Goal: Task Accomplishment & Management: Use online tool/utility

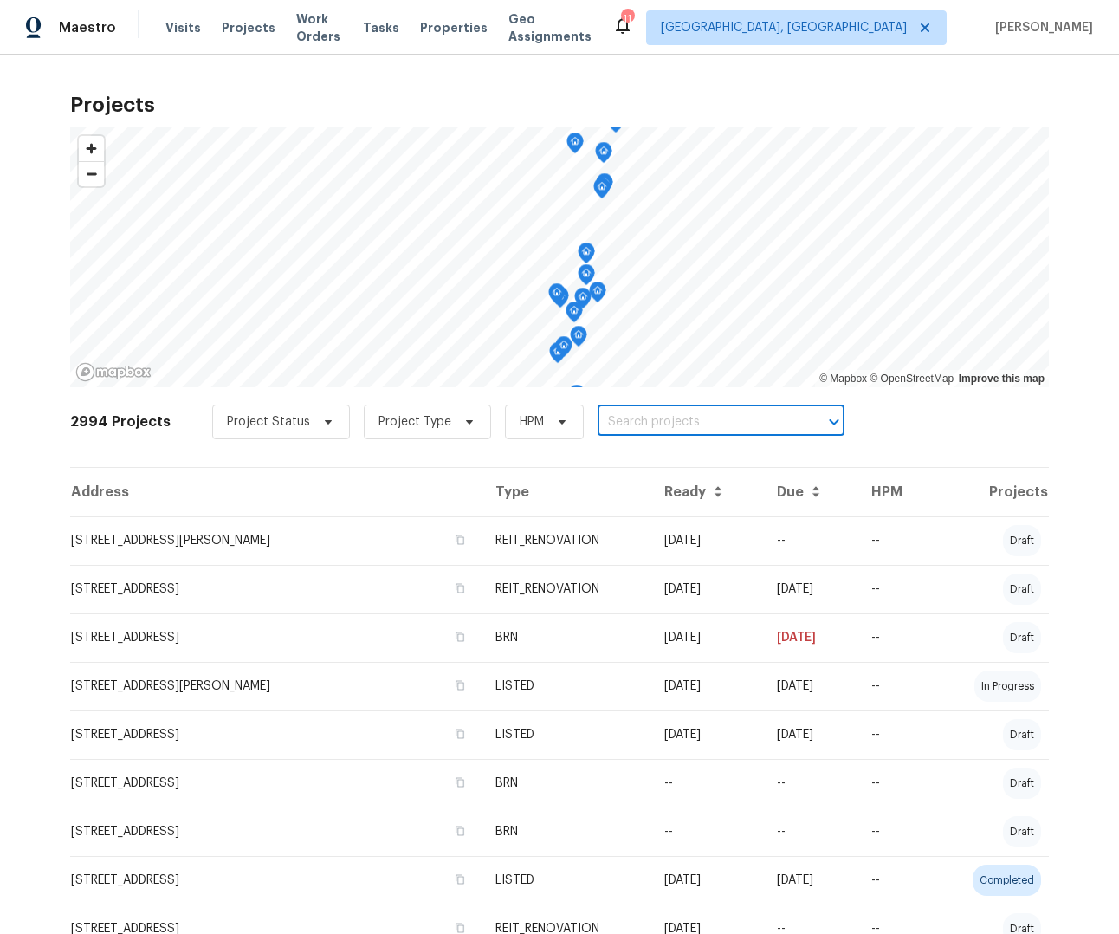
click at [622, 418] on input "text" at bounding box center [697, 422] width 198 height 27
drag, startPoint x: 674, startPoint y: 430, endPoint x: 580, endPoint y: 418, distance: 94.2
click at [598, 418] on input "6851 Ralieigh" at bounding box center [697, 422] width 198 height 27
type input "6851 Ralieigh"
click at [643, 407] on div "Project Status Project Type HPM ​" at bounding box center [528, 422] width 632 height 35
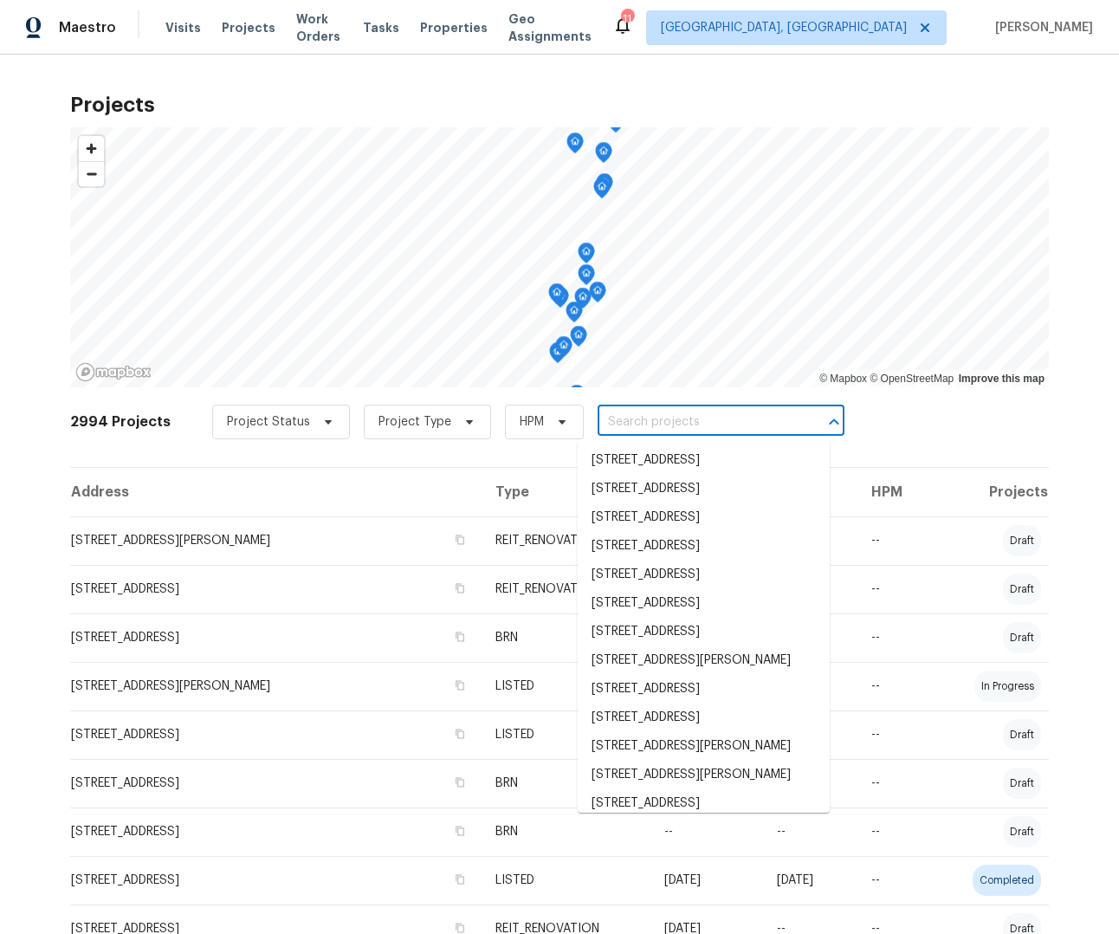
click at [648, 425] on input "text" at bounding box center [697, 422] width 198 height 27
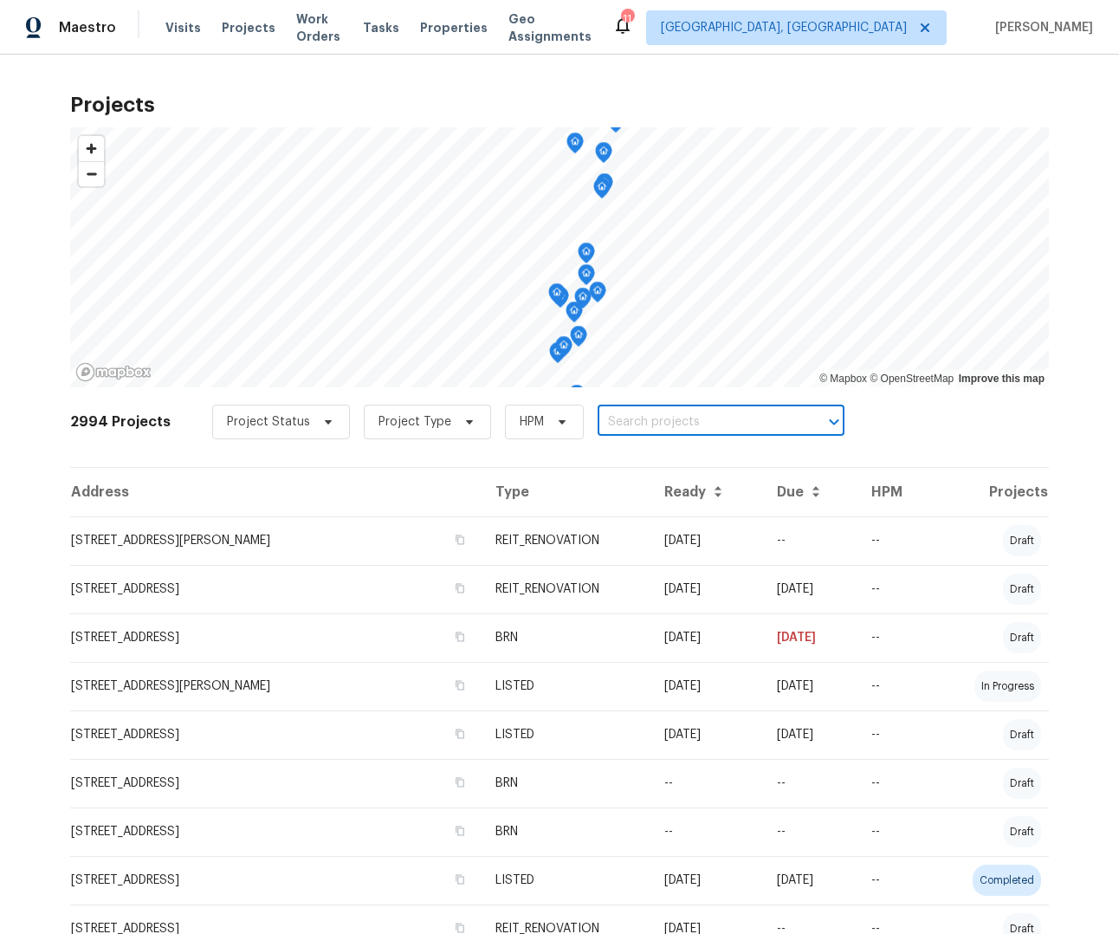
paste input "6851 Ralieigh"
click at [638, 417] on input "6851 Ralieigh" at bounding box center [697, 422] width 198 height 27
click at [689, 420] on input "6851 Raleigh" at bounding box center [697, 422] width 198 height 27
drag, startPoint x: 675, startPoint y: 418, endPoint x: 548, endPoint y: 416, distance: 126.5
click at [548, 416] on div "Project Status Project Type HPM 6851 Raleigh ​" at bounding box center [528, 422] width 632 height 35
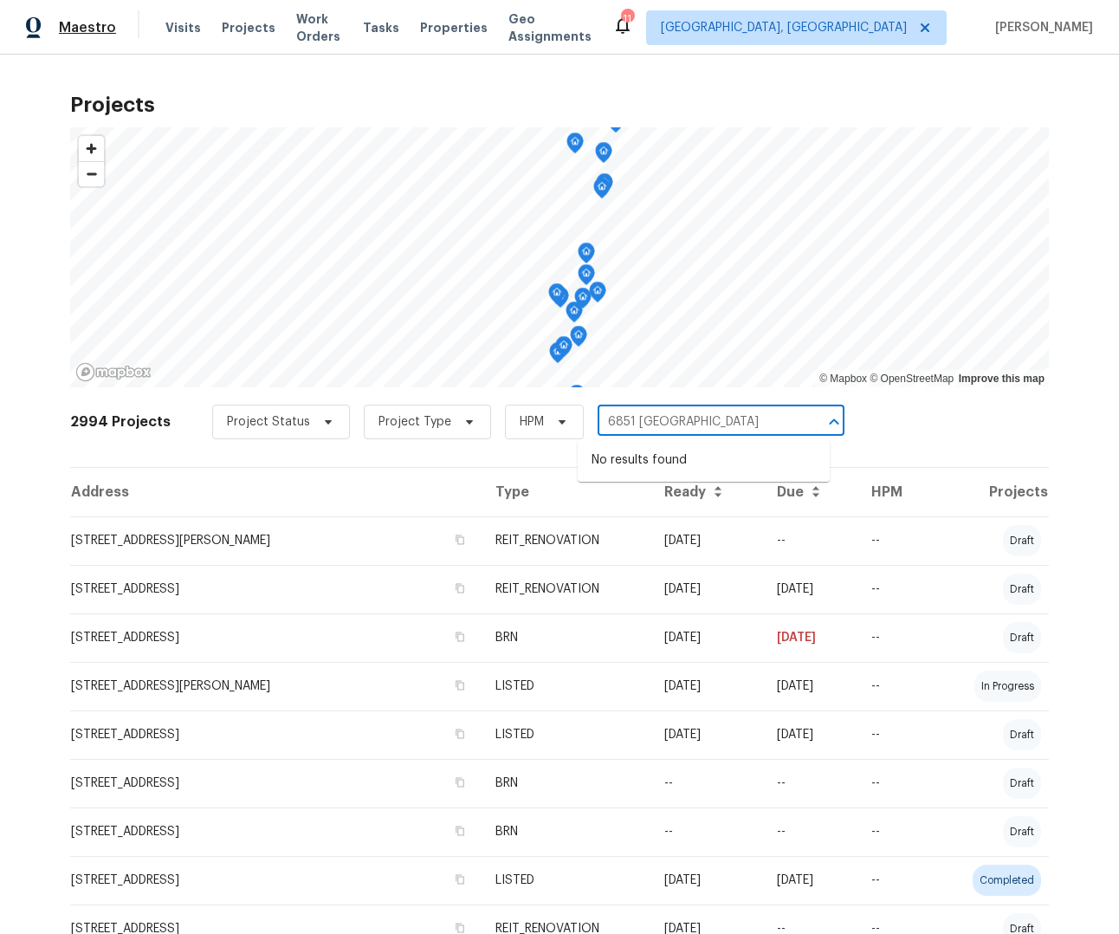
type input "6851 Raleigh"
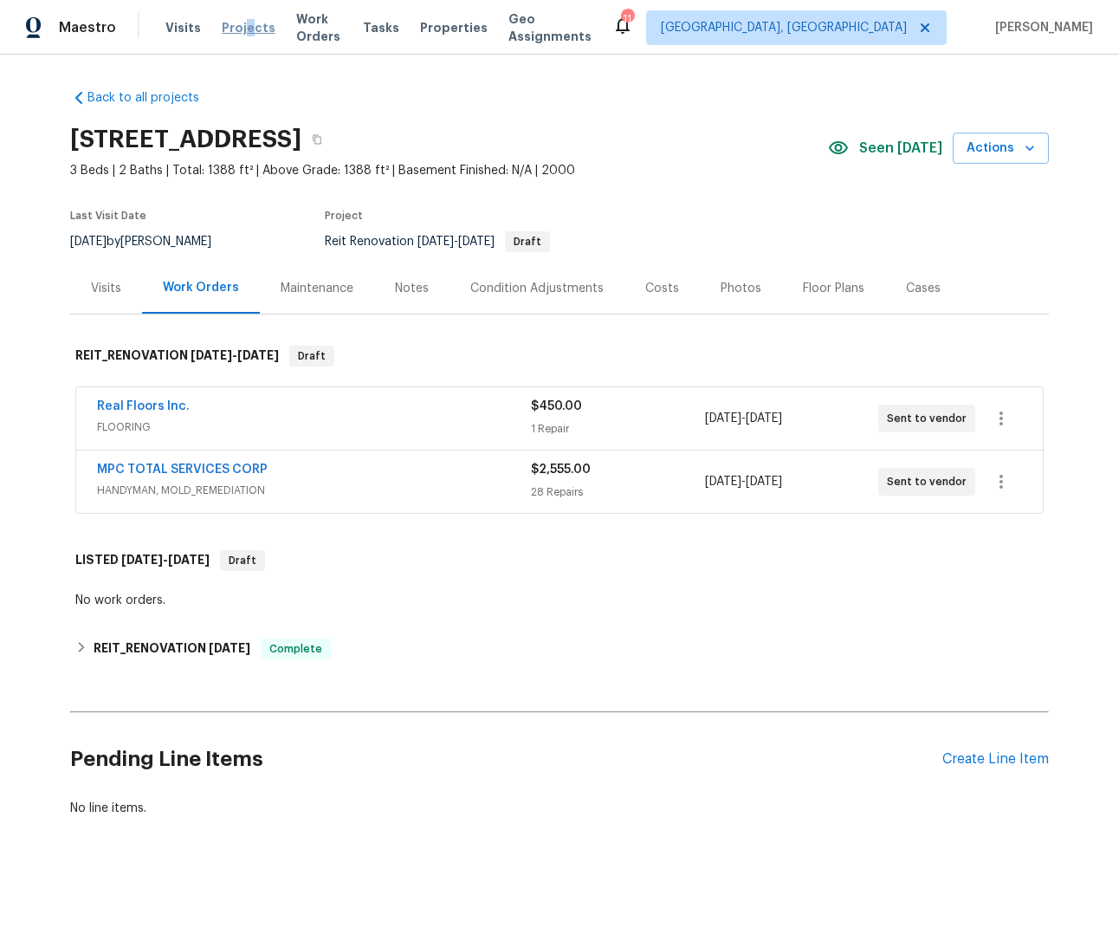
click at [242, 23] on span "Projects" at bounding box center [249, 27] width 54 height 17
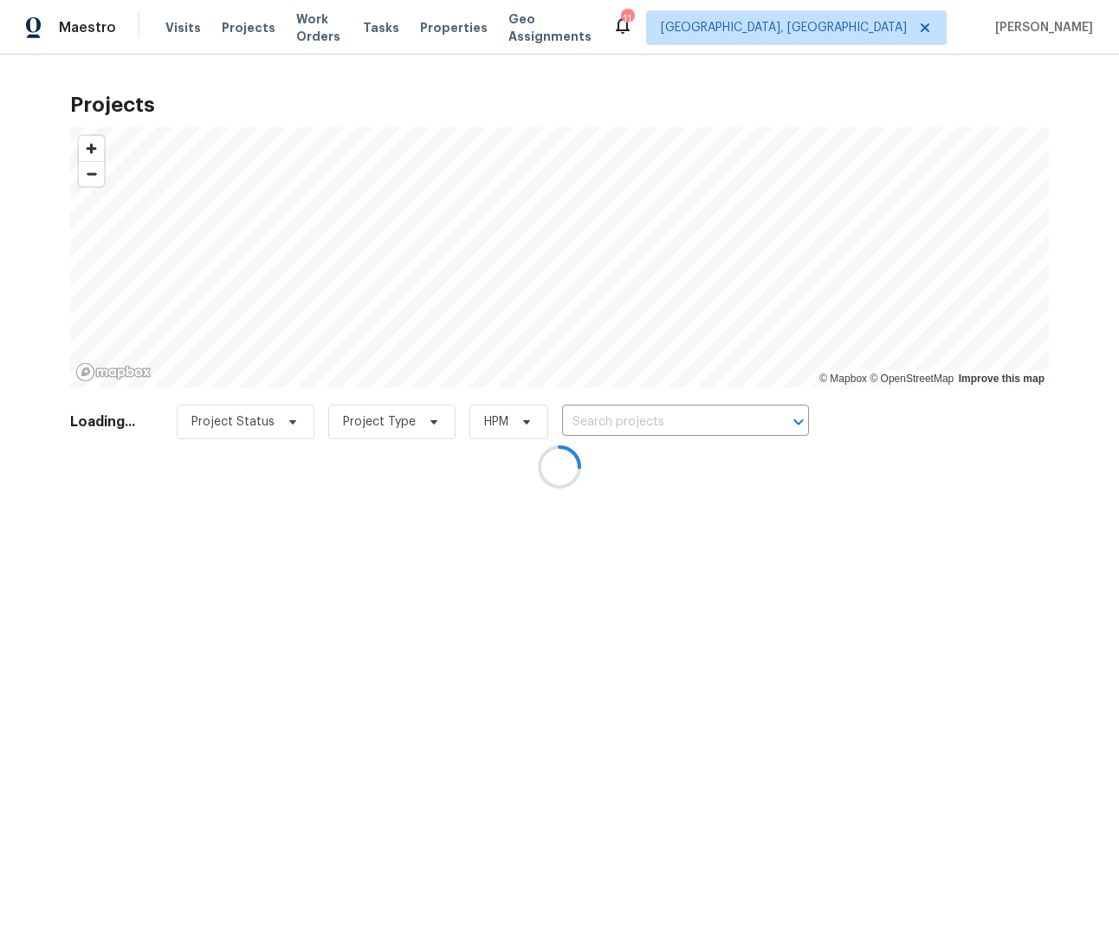
click at [610, 422] on div at bounding box center [559, 467] width 1119 height 934
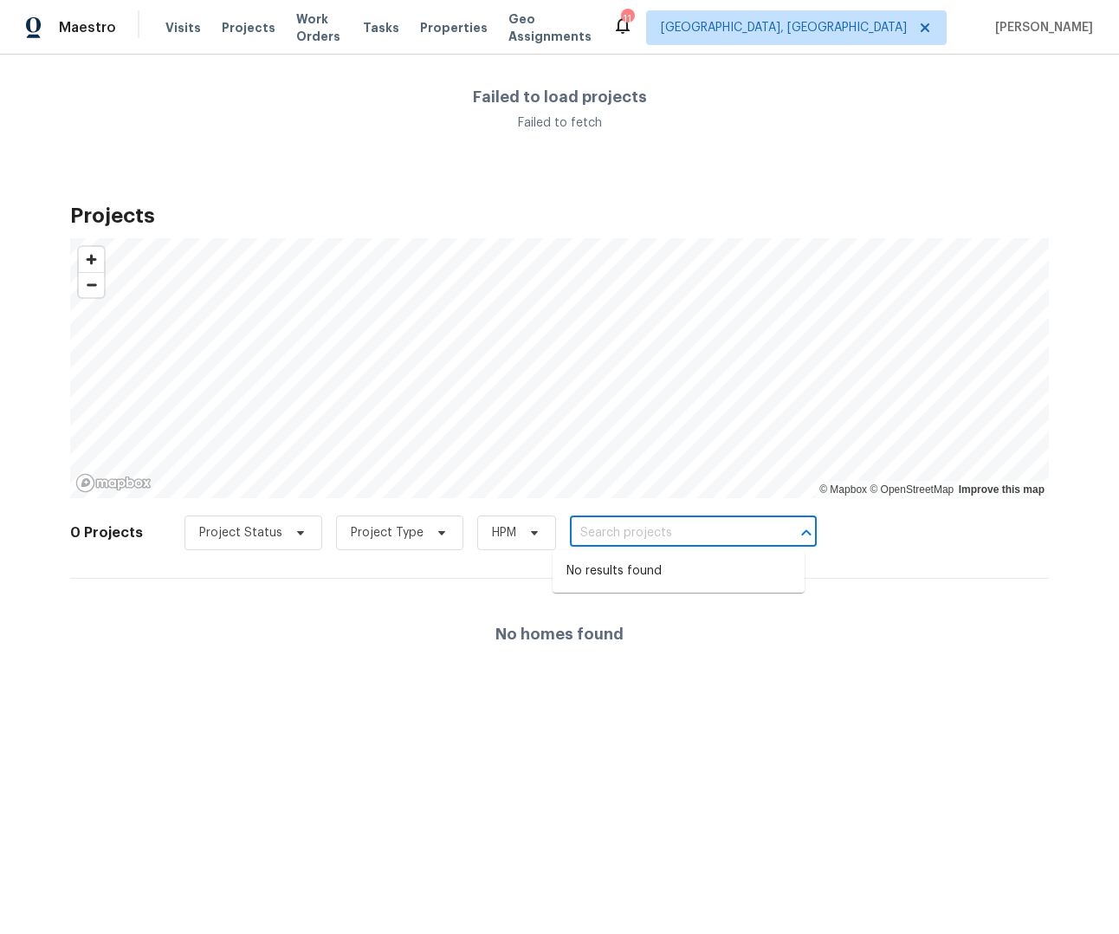
click at [621, 524] on input "text" at bounding box center [669, 533] width 198 height 27
type input "6851"
click at [813, 114] on div "Failed to load projects Failed to fetch" at bounding box center [559, 110] width 1119 height 111
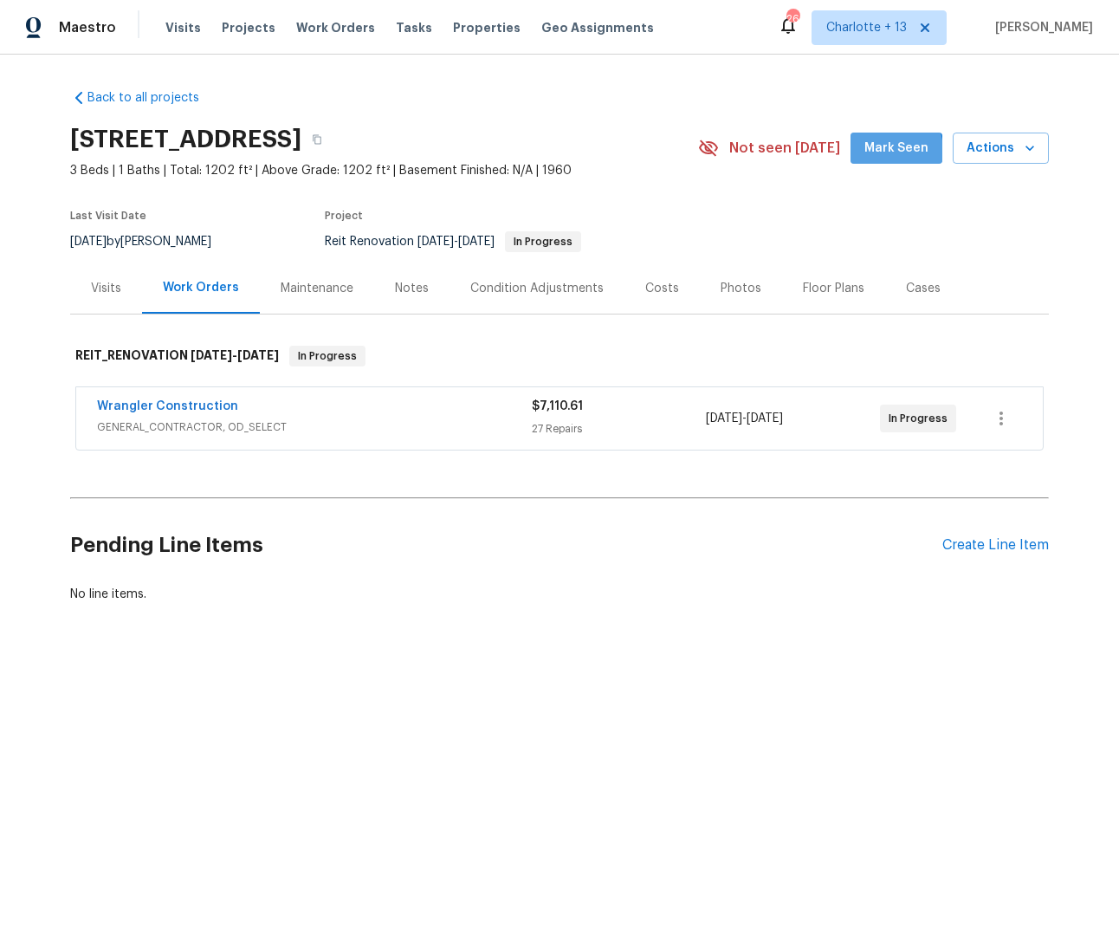
click at [884, 151] on span "Mark Seen" at bounding box center [896, 149] width 64 height 22
click at [193, 400] on link "Wrangler Construction" at bounding box center [167, 406] width 141 height 12
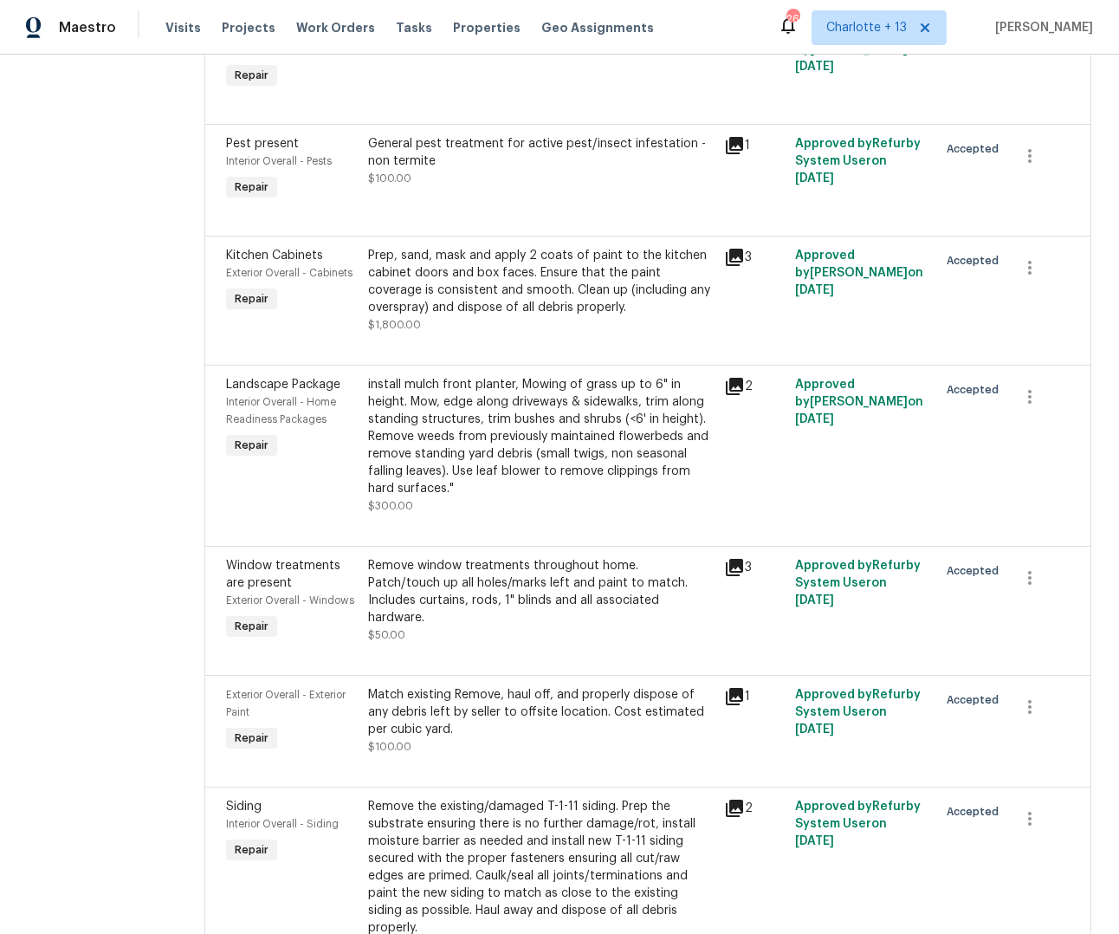
scroll to position [1232, 0]
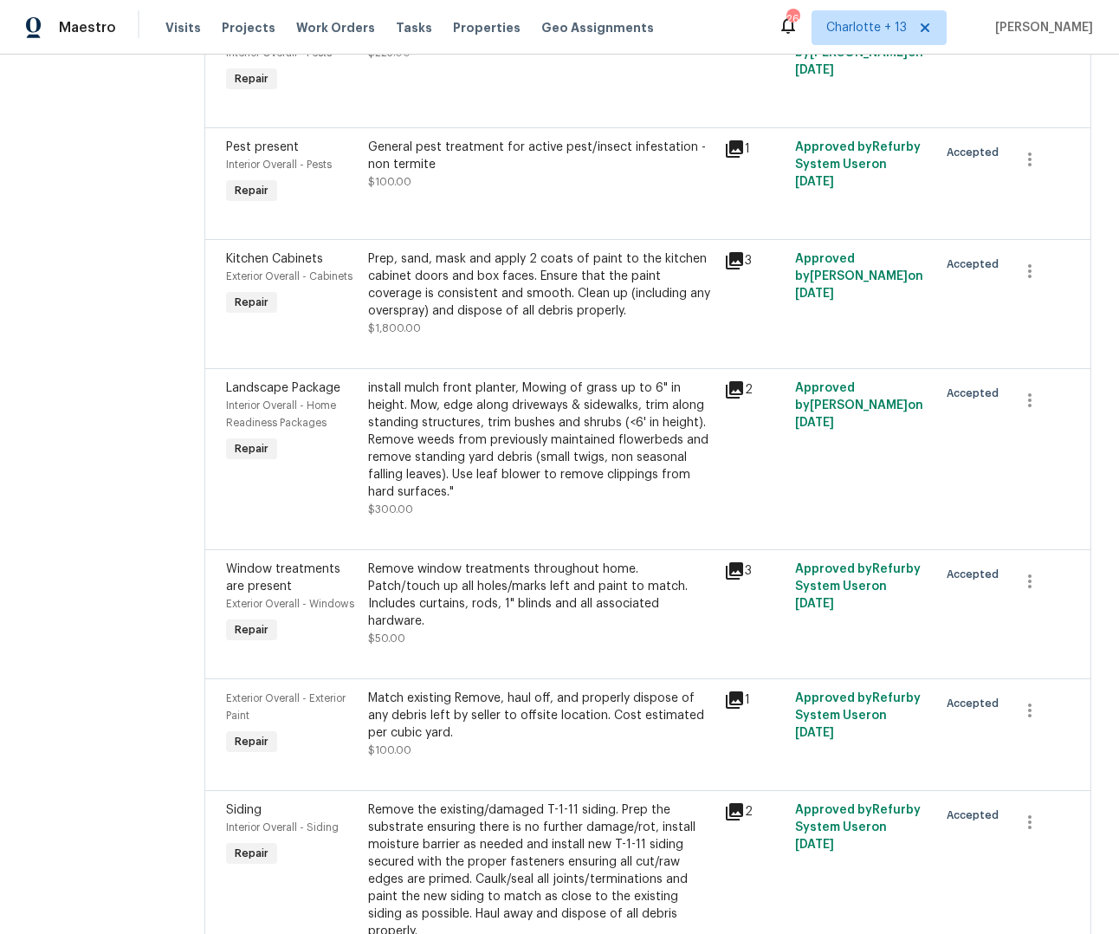
click at [435, 275] on div "Prep, sand, mask and apply 2 coats of paint to the kitchen cabinet doors and bo…" at bounding box center [541, 284] width 346 height 69
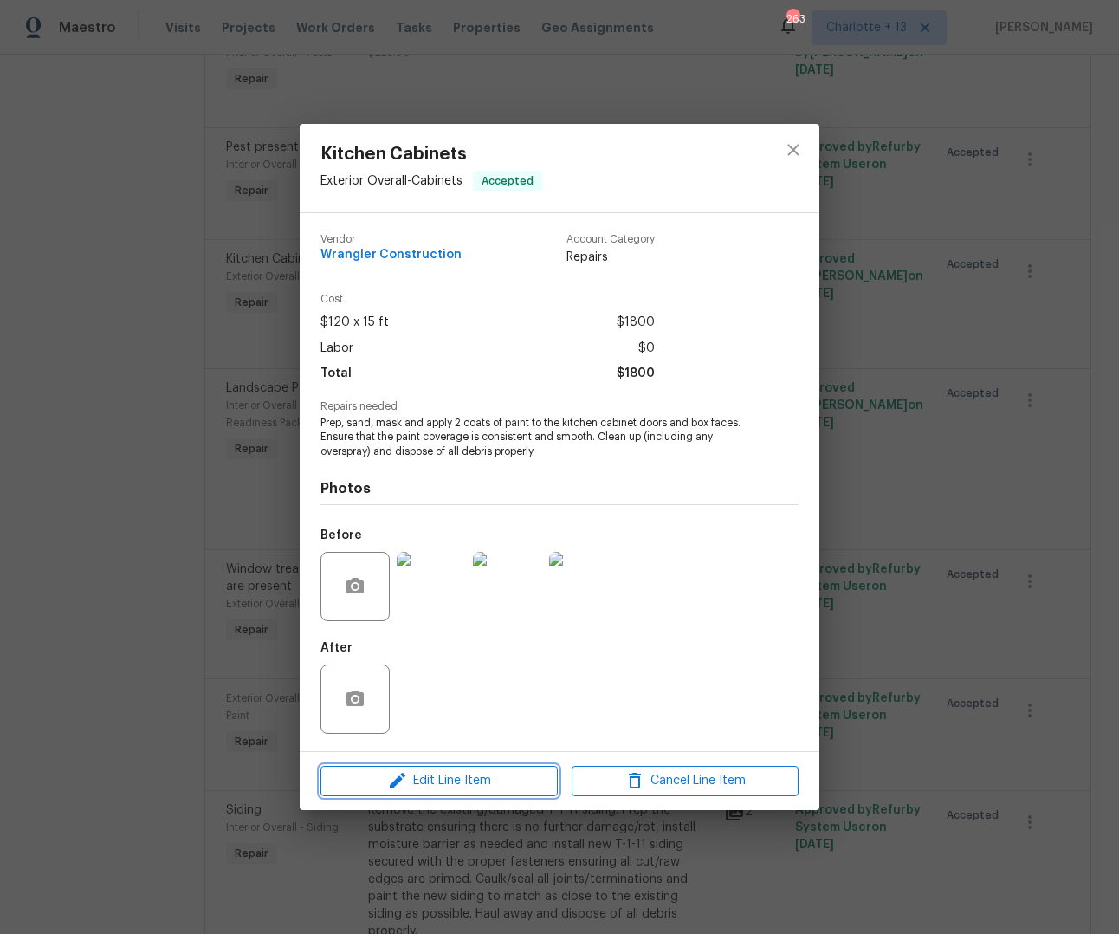
click at [457, 777] on span "Edit Line Item" at bounding box center [439, 781] width 227 height 22
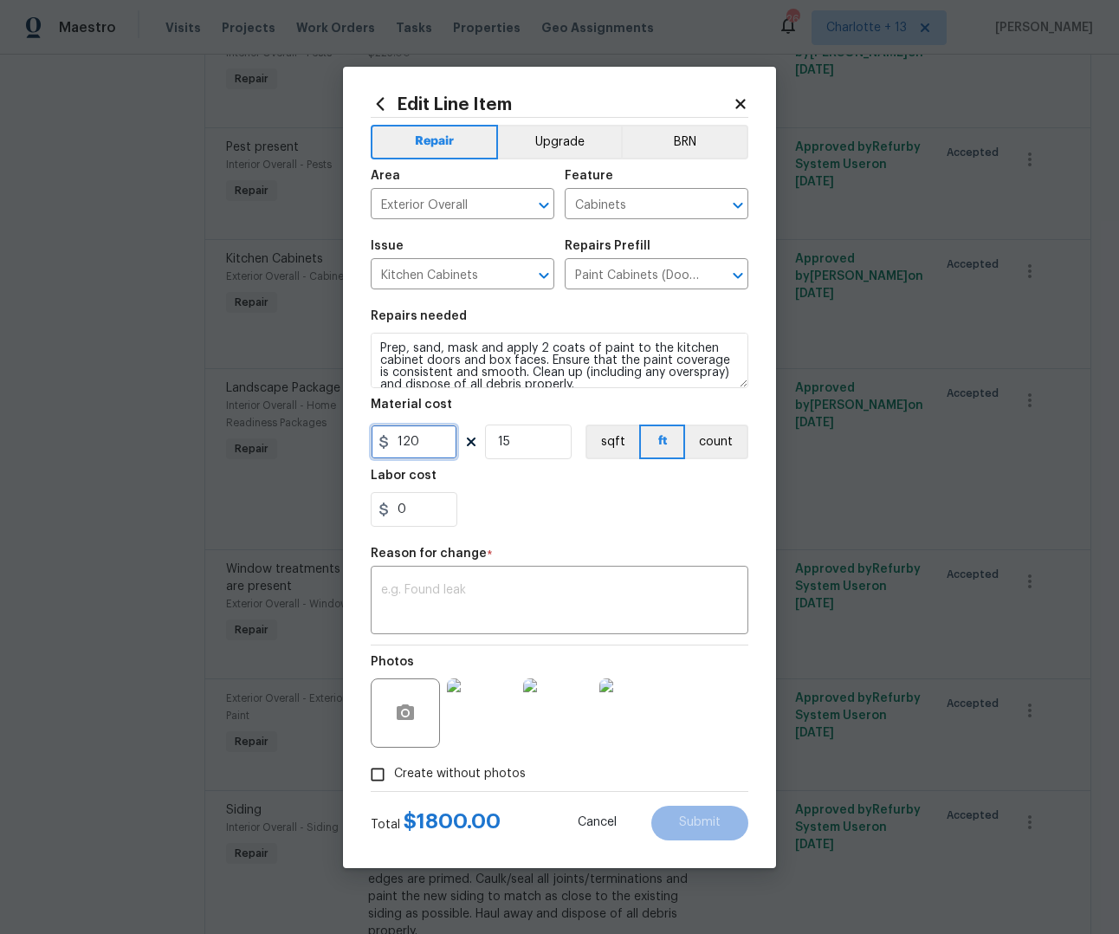
drag, startPoint x: 432, startPoint y: 444, endPoint x: 369, endPoint y: 442, distance: 63.3
click at [369, 442] on div "Edit Line Item Repair Upgrade BRN Area Exterior Overall ​ Feature Cabinets ​ Is…" at bounding box center [559, 467] width 433 height 801
type input "2300"
click at [525, 434] on input "15" at bounding box center [528, 441] width 87 height 35
type input "1"
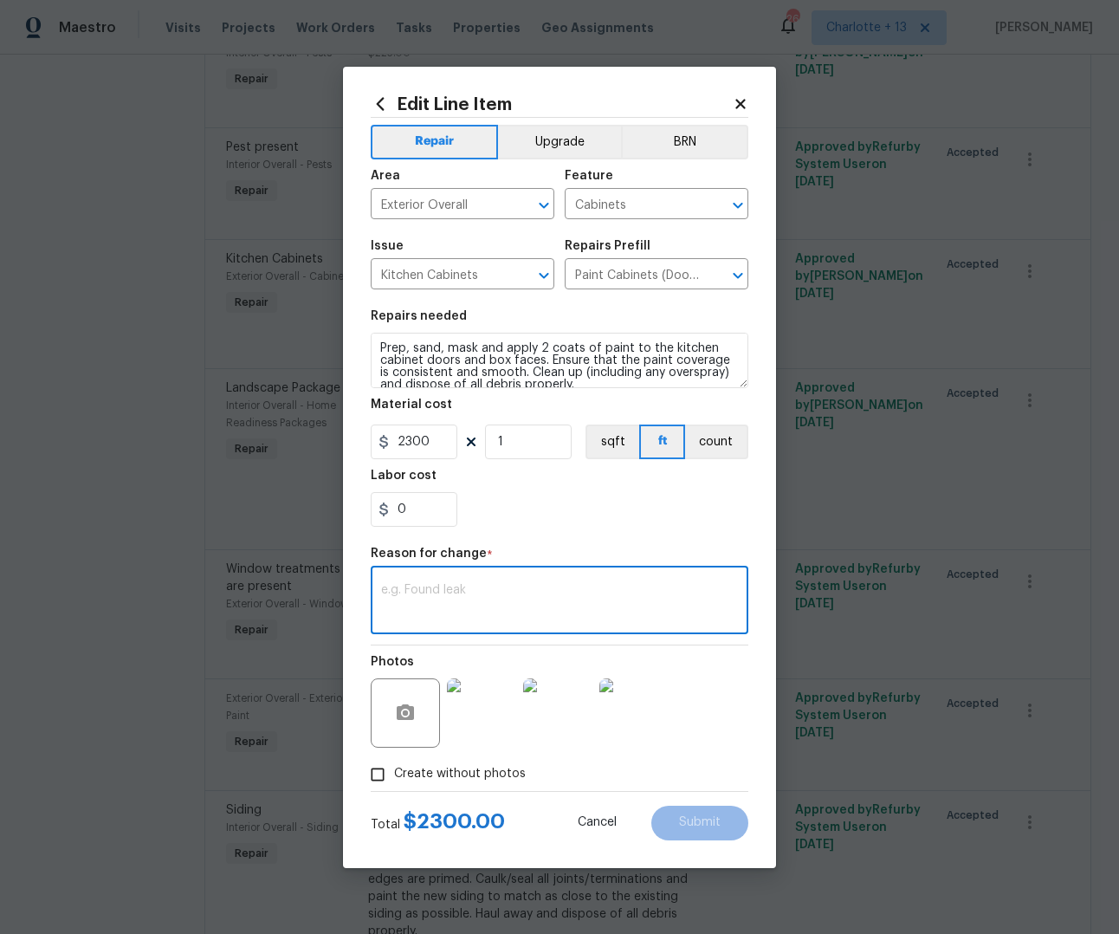
click at [447, 607] on textarea at bounding box center [559, 602] width 357 height 36
type textarea "cost"
click at [712, 838] on button "Submit" at bounding box center [699, 823] width 97 height 35
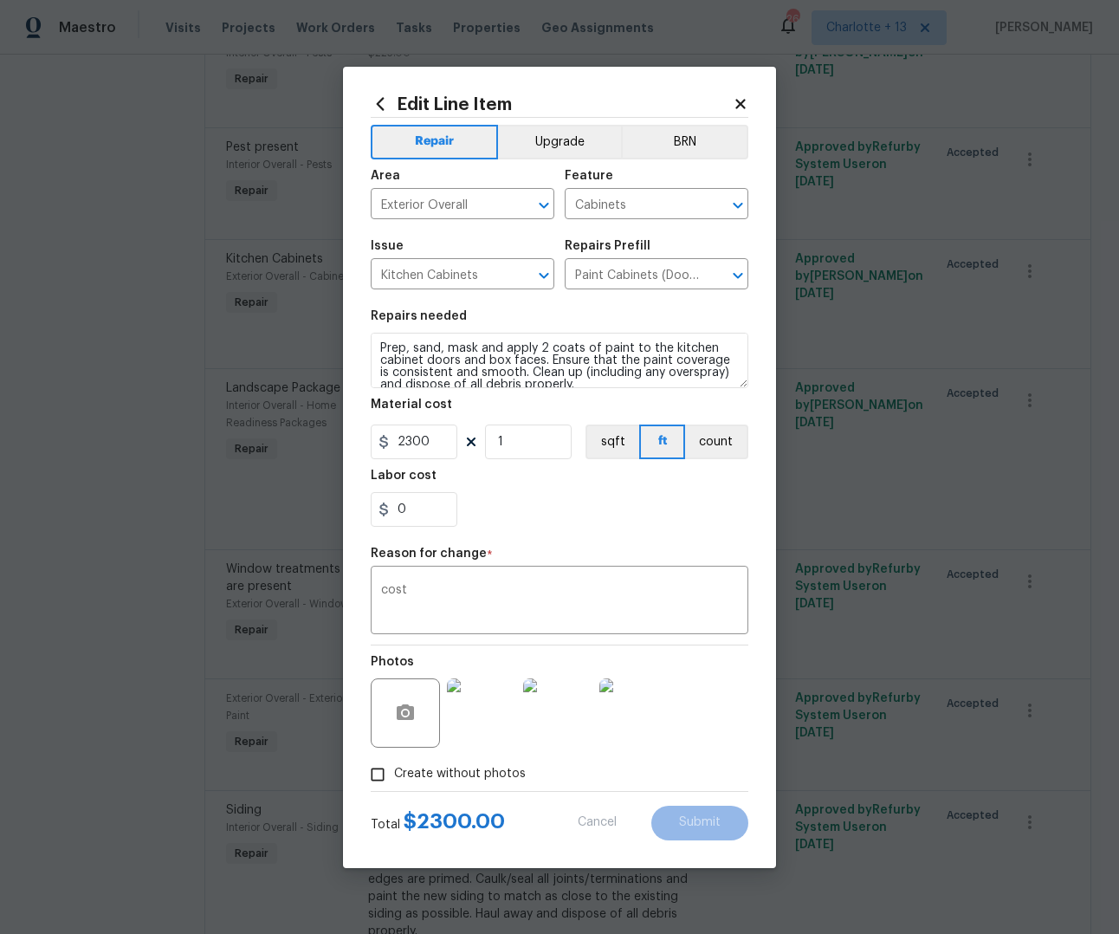
type input "15"
type input "120"
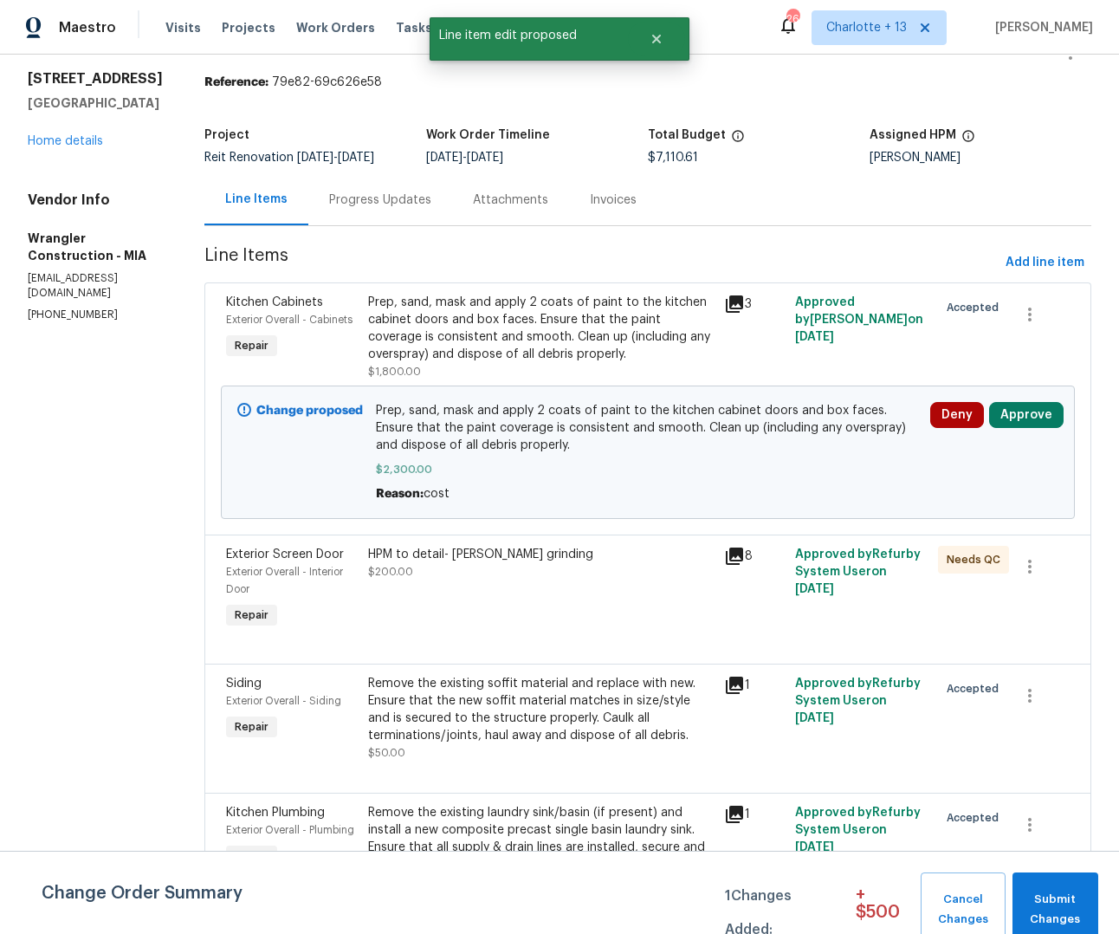
scroll to position [53, 0]
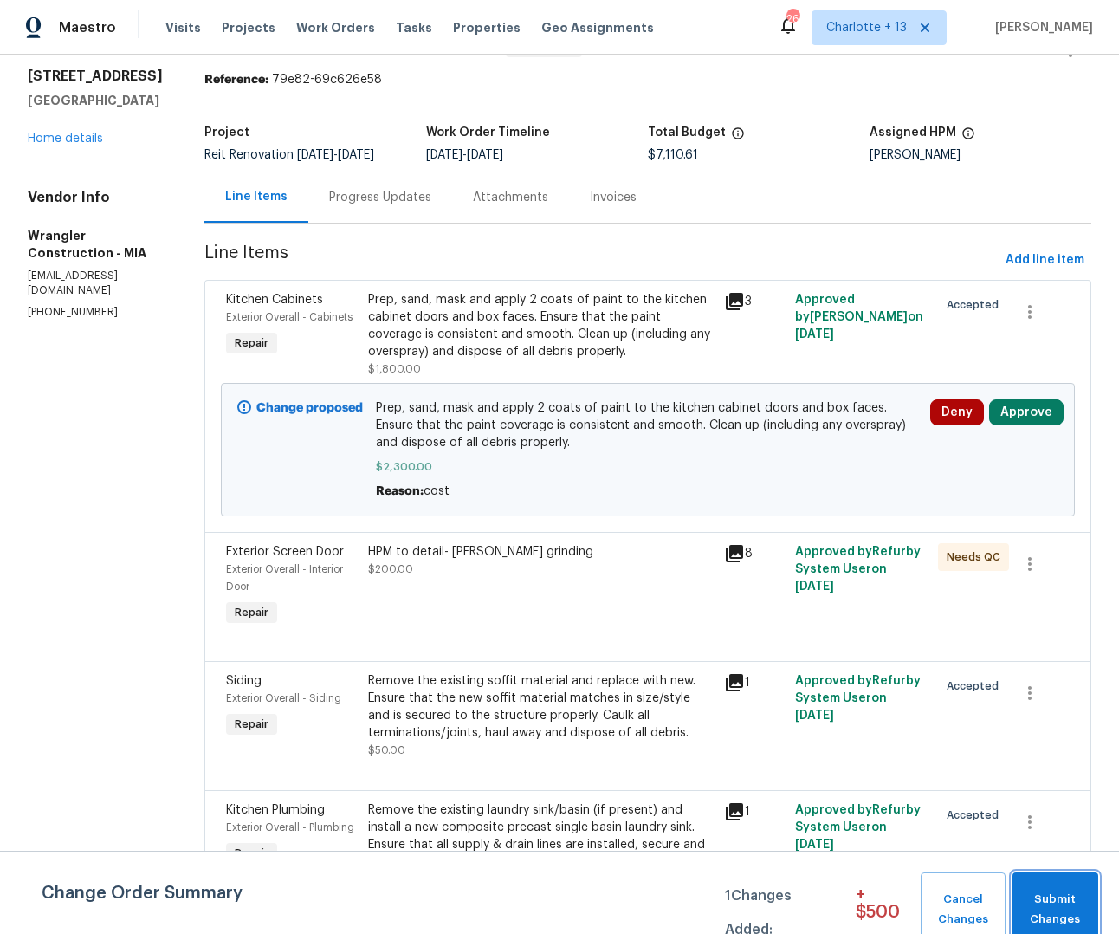
click at [1056, 909] on span "Submit Changes" at bounding box center [1055, 910] width 68 height 40
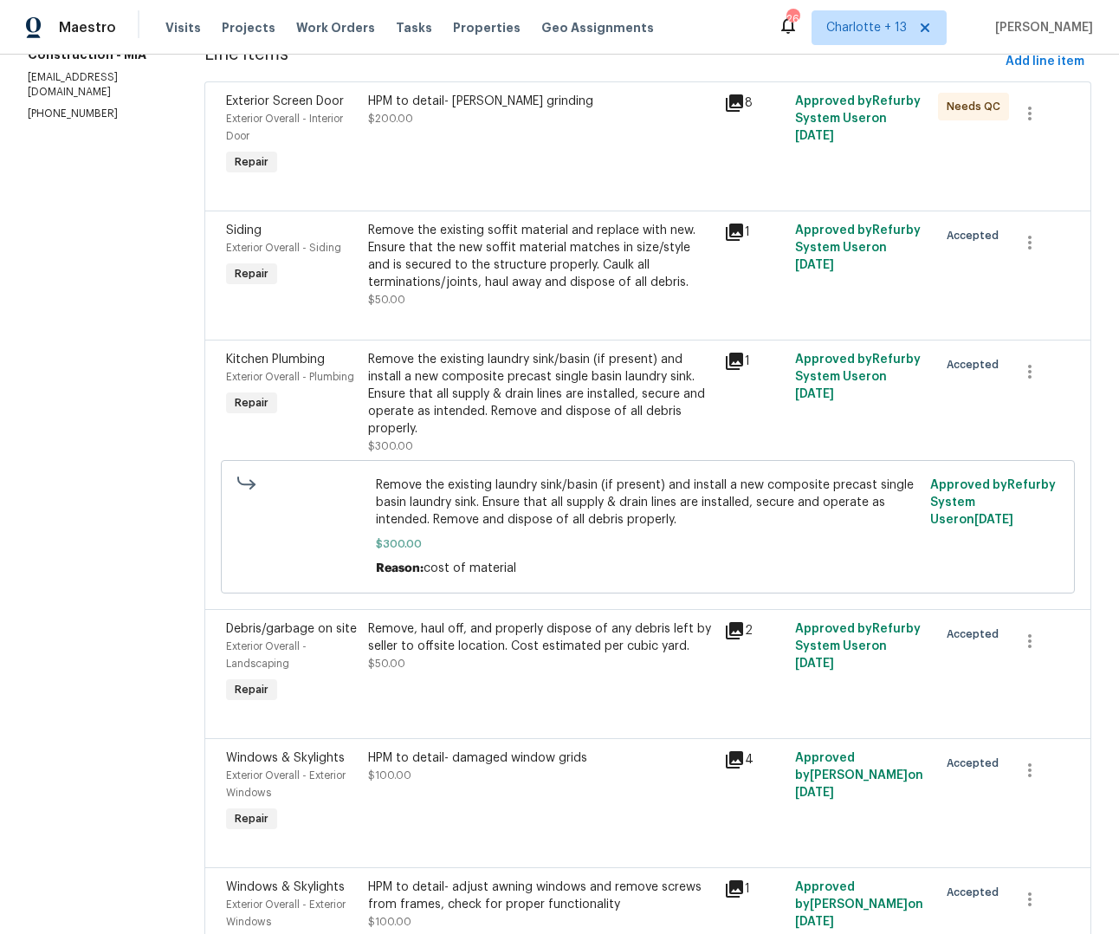
scroll to position [278, 0]
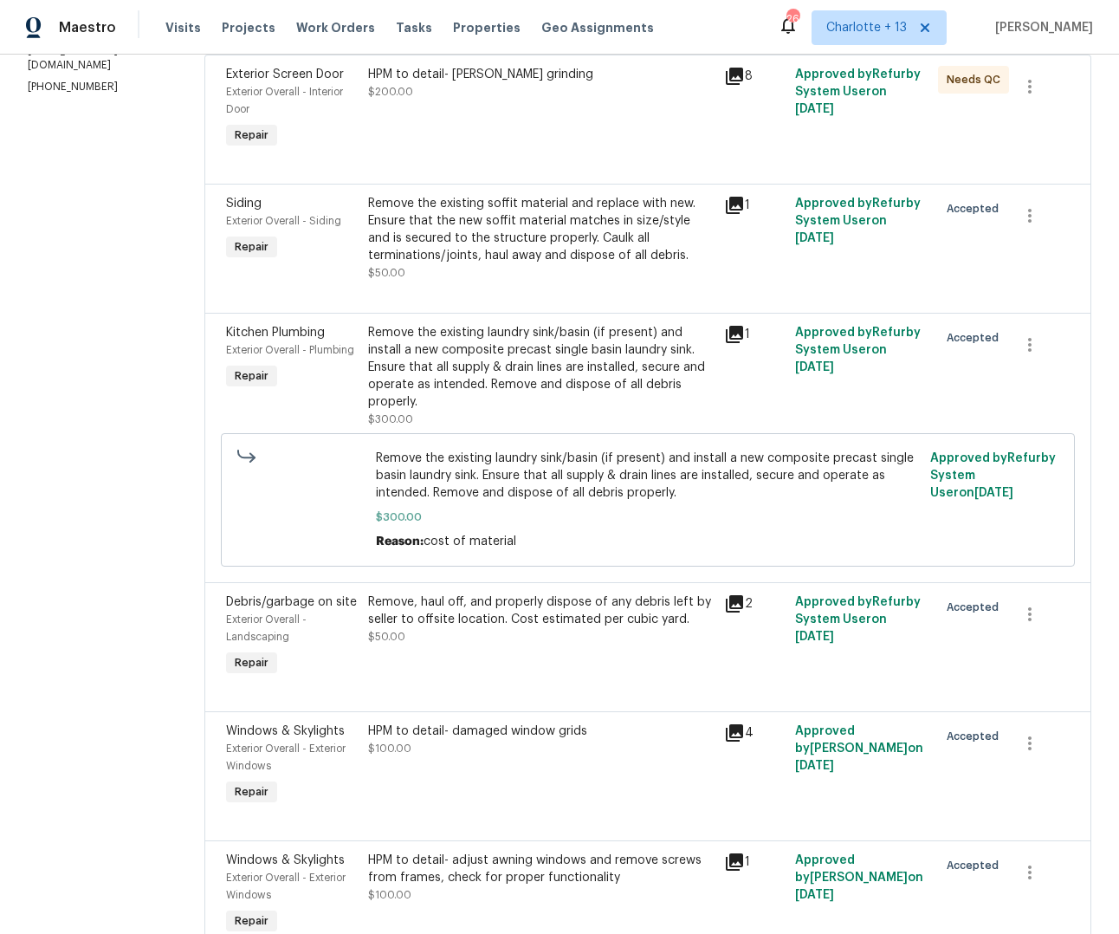
click at [724, 593] on icon at bounding box center [734, 603] width 21 height 21
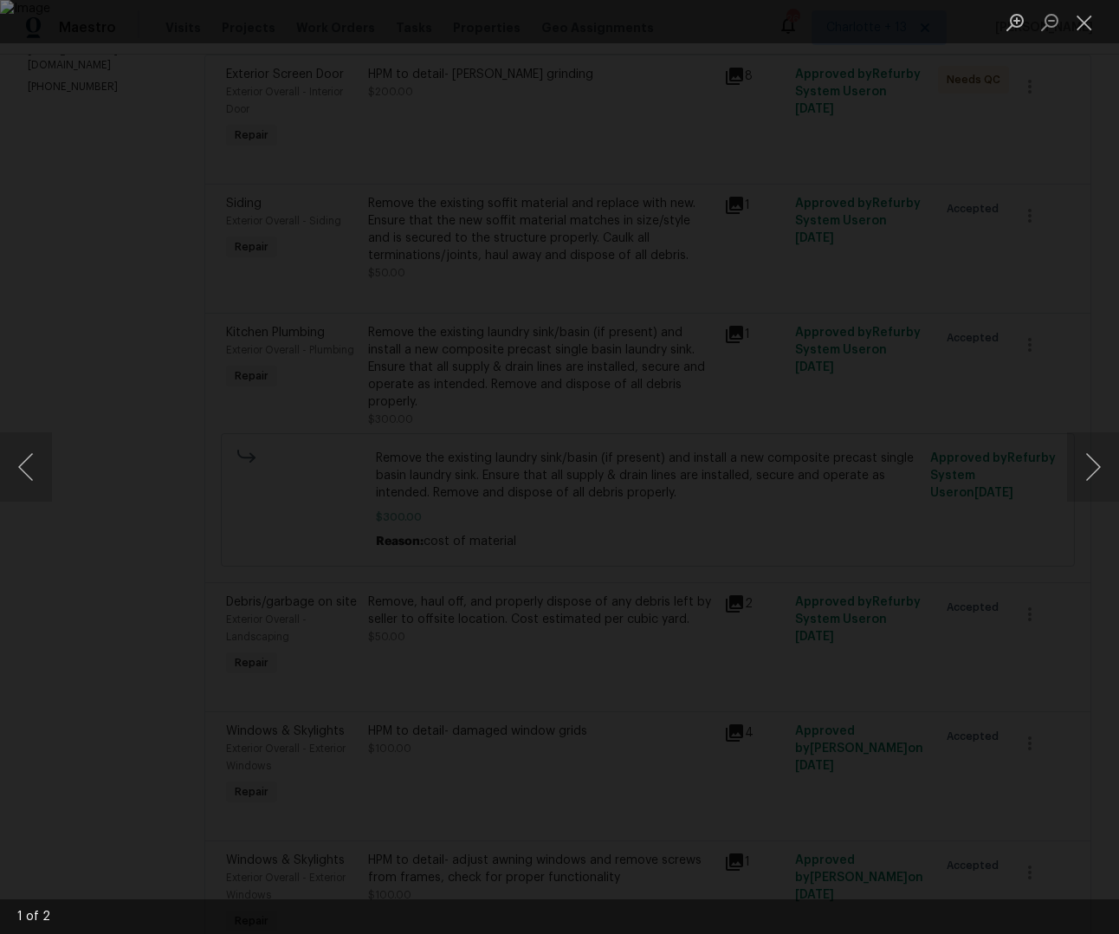
click at [1025, 370] on div "Lightbox" at bounding box center [559, 467] width 1119 height 934
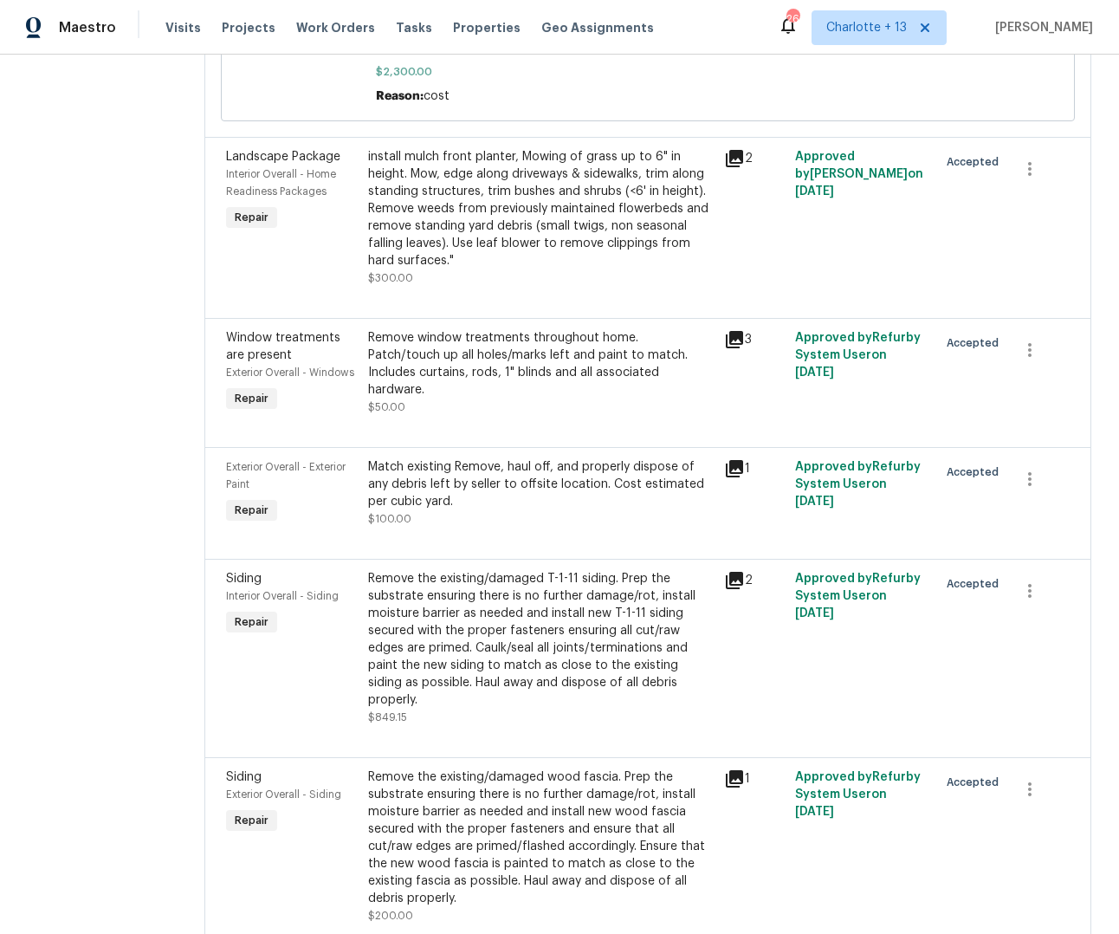
scroll to position [1583, 0]
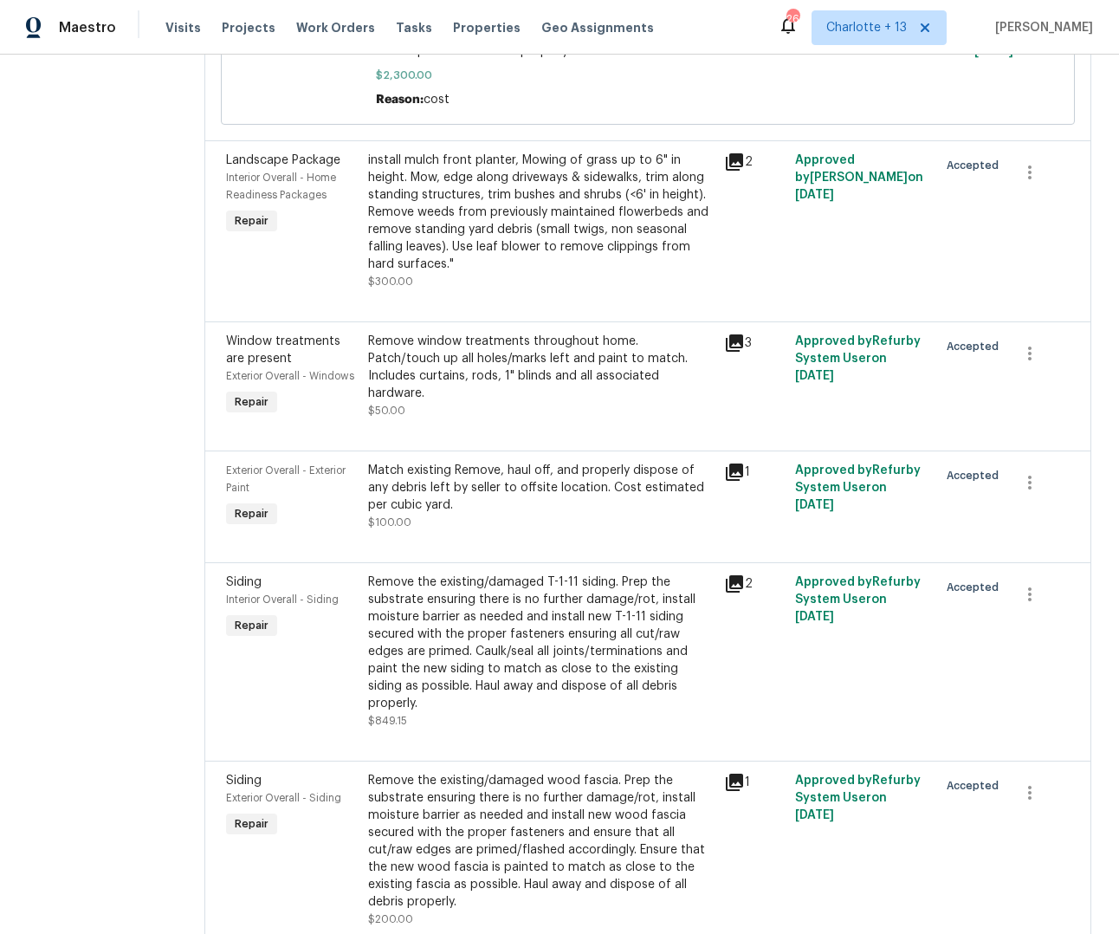
click at [532, 462] on div "Match existing Remove, haul off, and properly dispose of any debris left by sel…" at bounding box center [541, 488] width 346 height 52
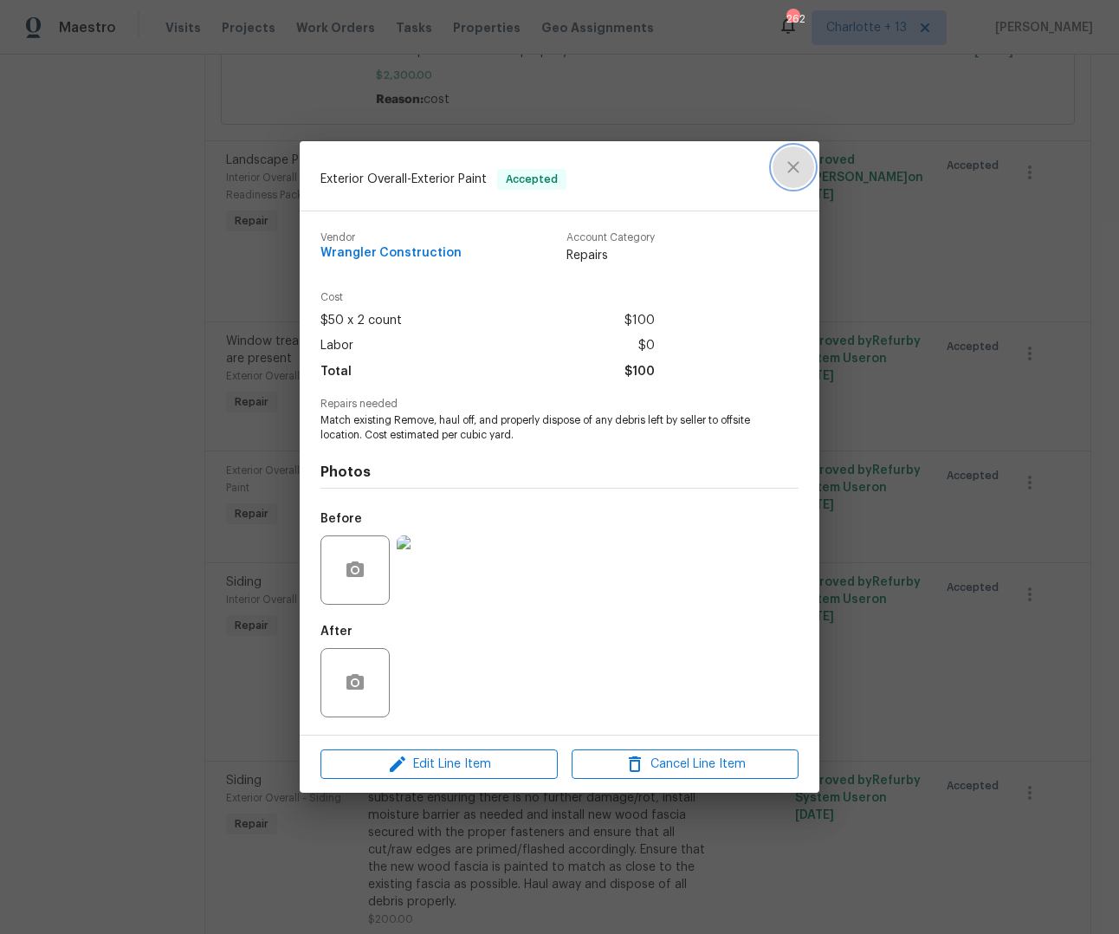
click at [796, 169] on icon "close" at bounding box center [792, 166] width 11 height 11
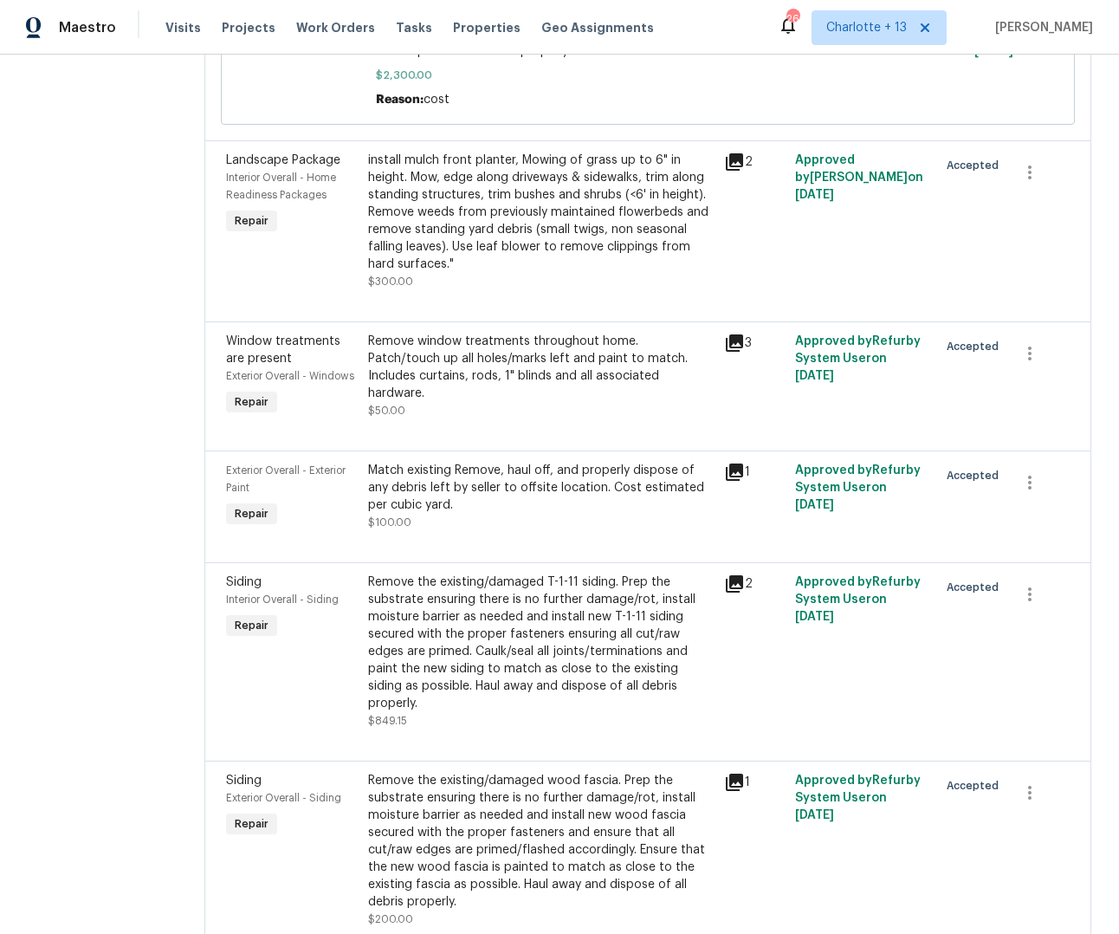
click at [527, 462] on div "Match existing Remove, haul off, and properly dispose of any debris left by sel…" at bounding box center [541, 488] width 346 height 52
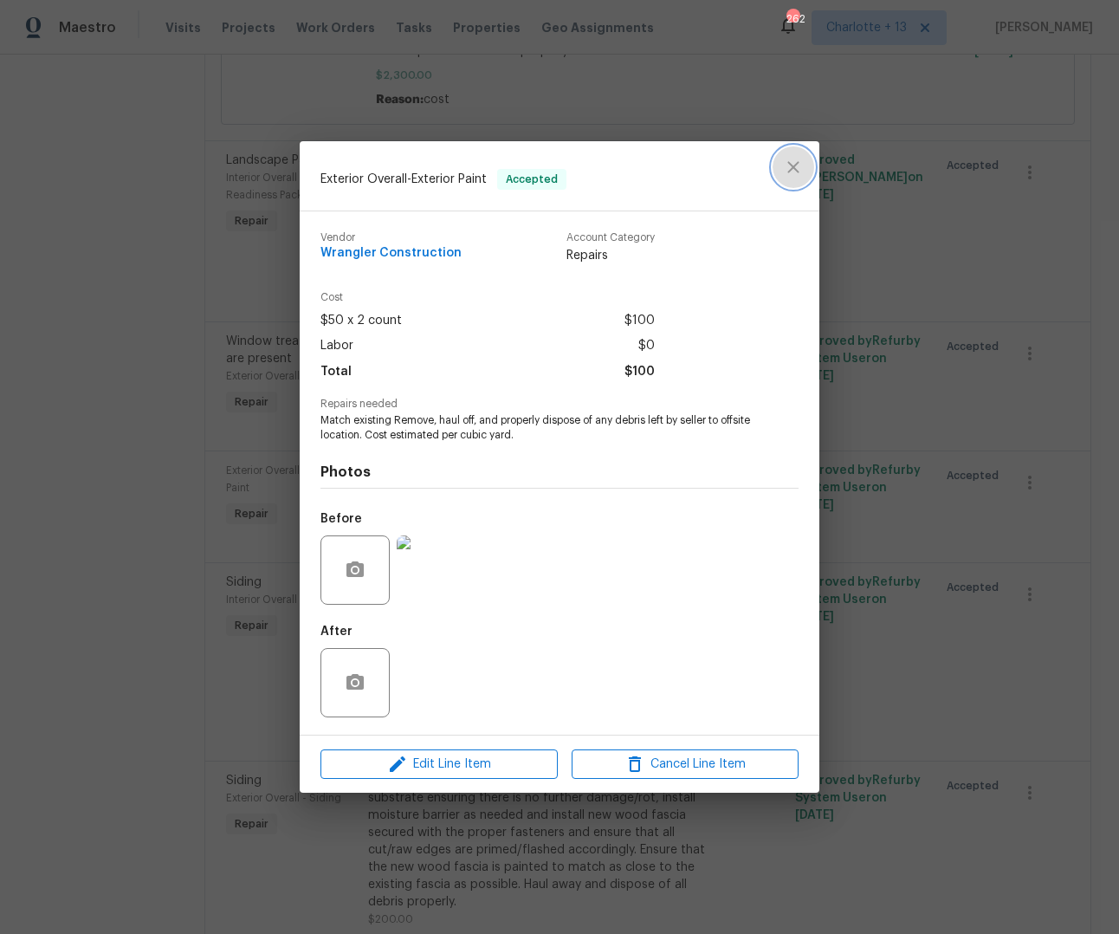
click at [796, 171] on icon "close" at bounding box center [792, 166] width 11 height 11
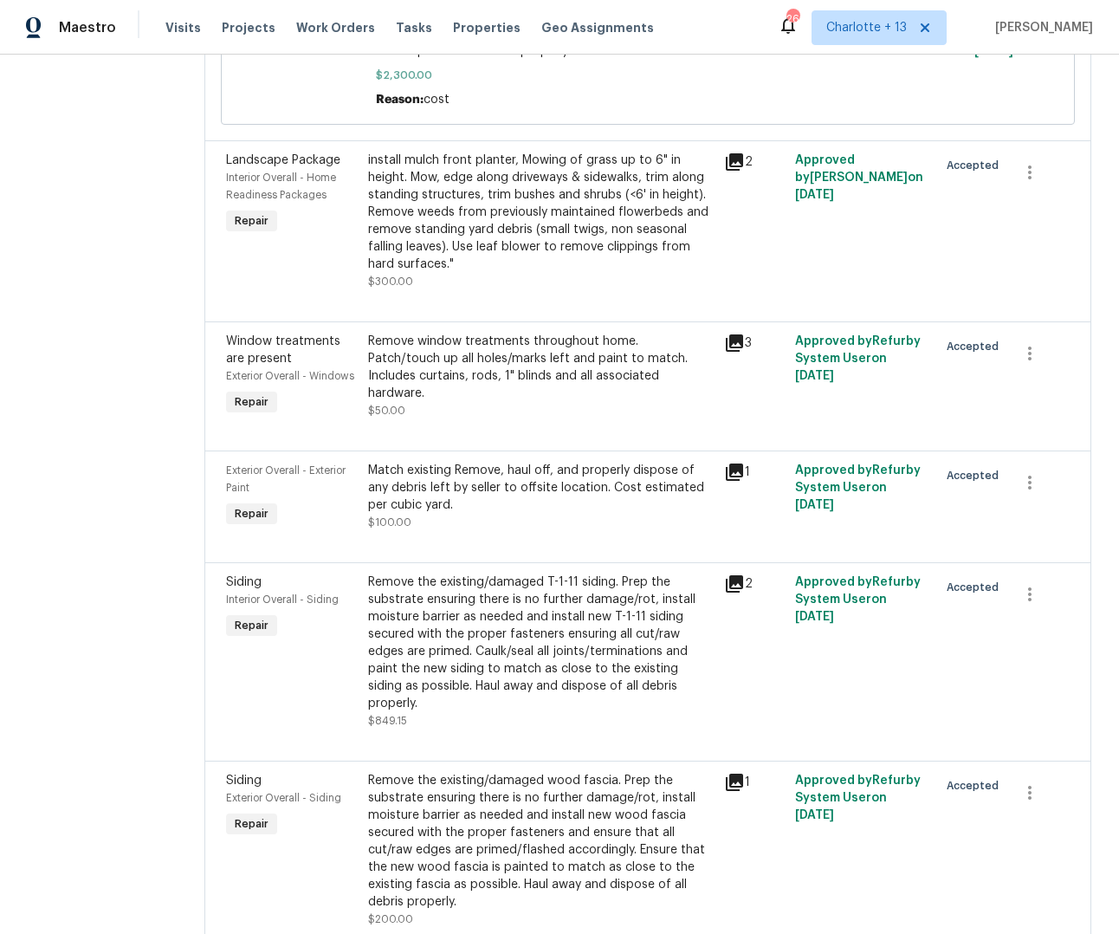
click at [563, 462] on div "Match existing Remove, haul off, and properly dispose of any debris left by sel…" at bounding box center [541, 488] width 346 height 52
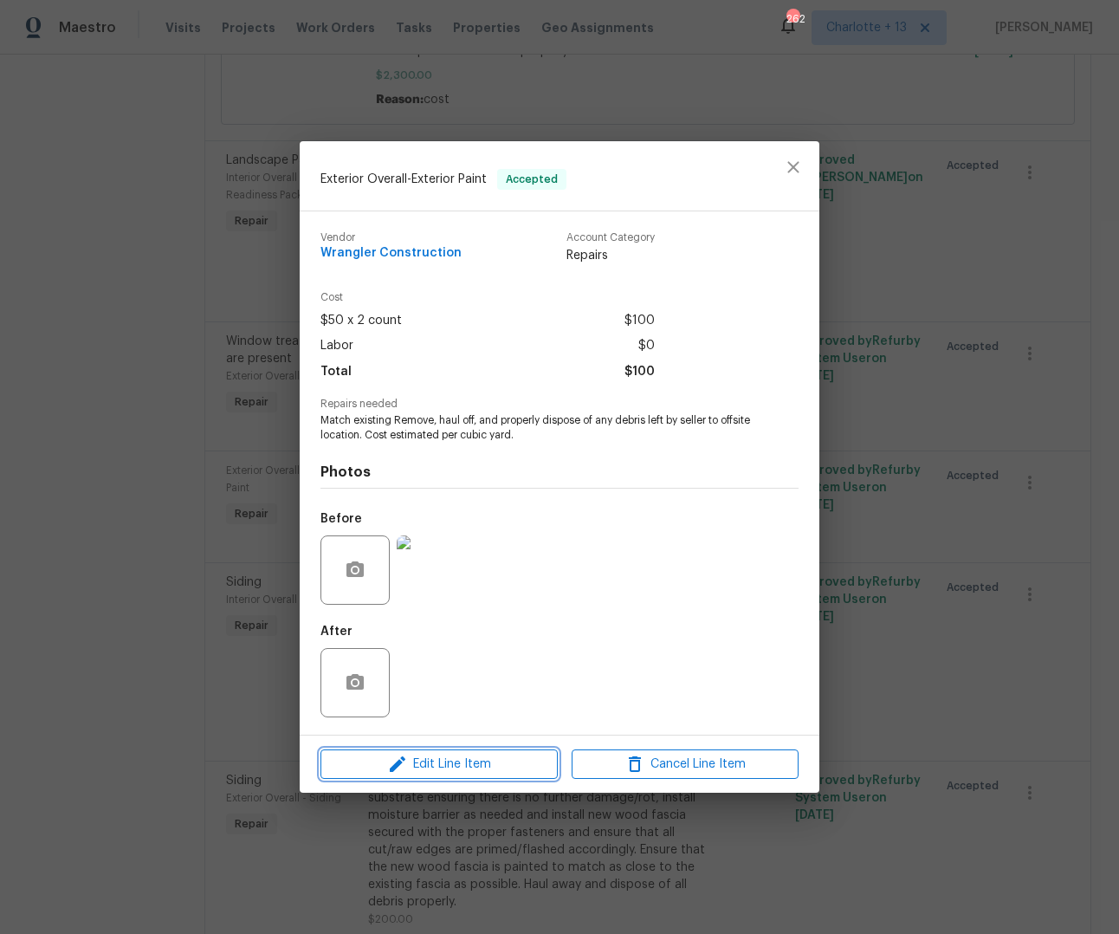
click at [473, 760] on span "Edit Line Item" at bounding box center [439, 765] width 227 height 22
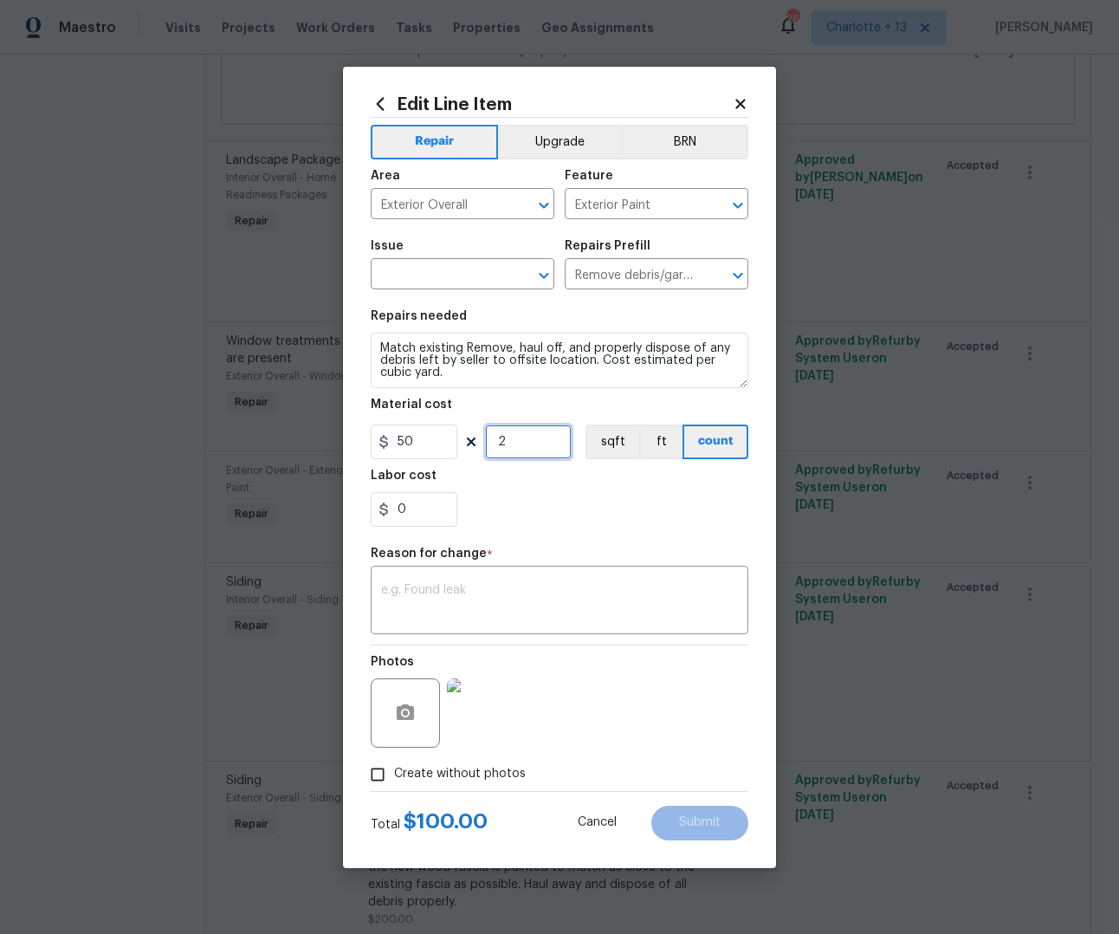
click at [517, 441] on input "2" at bounding box center [528, 441] width 87 height 35
click at [738, 104] on icon at bounding box center [740, 104] width 10 height 10
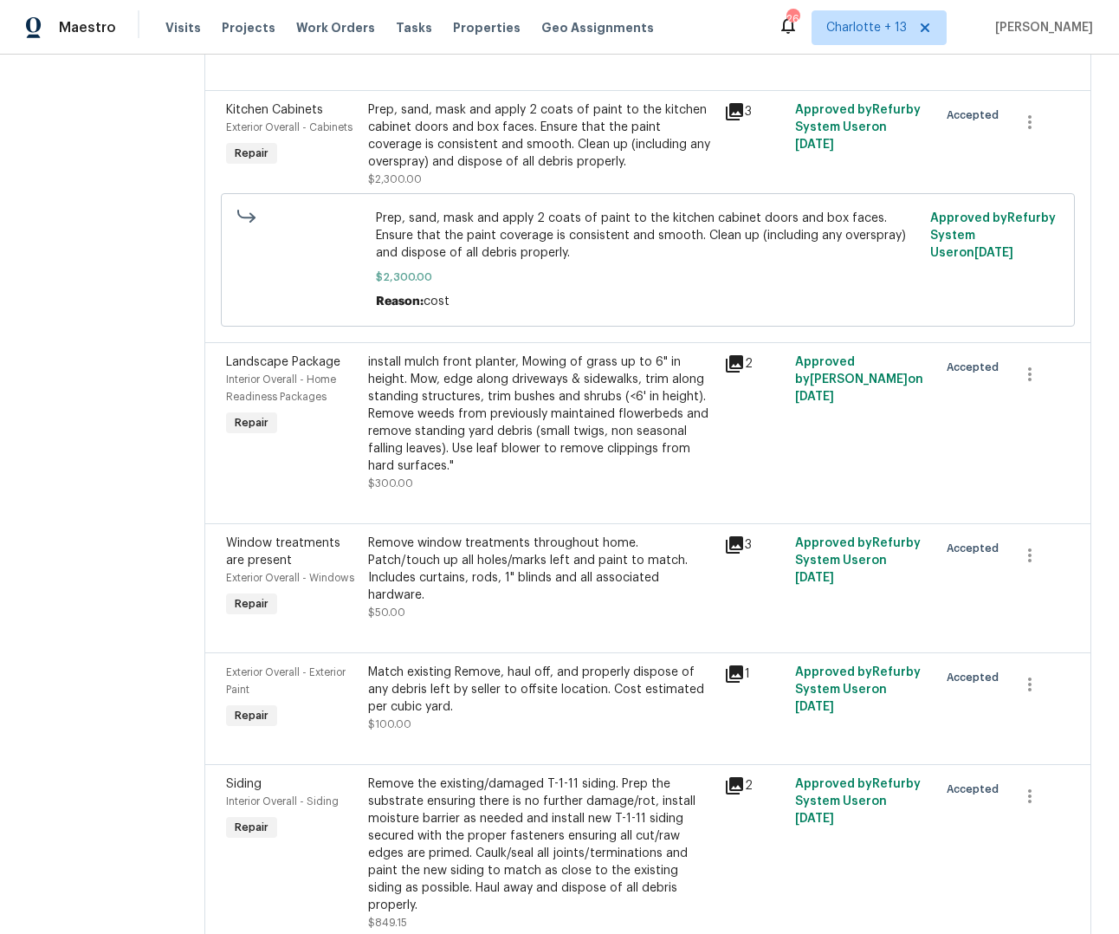
scroll to position [1162, 0]
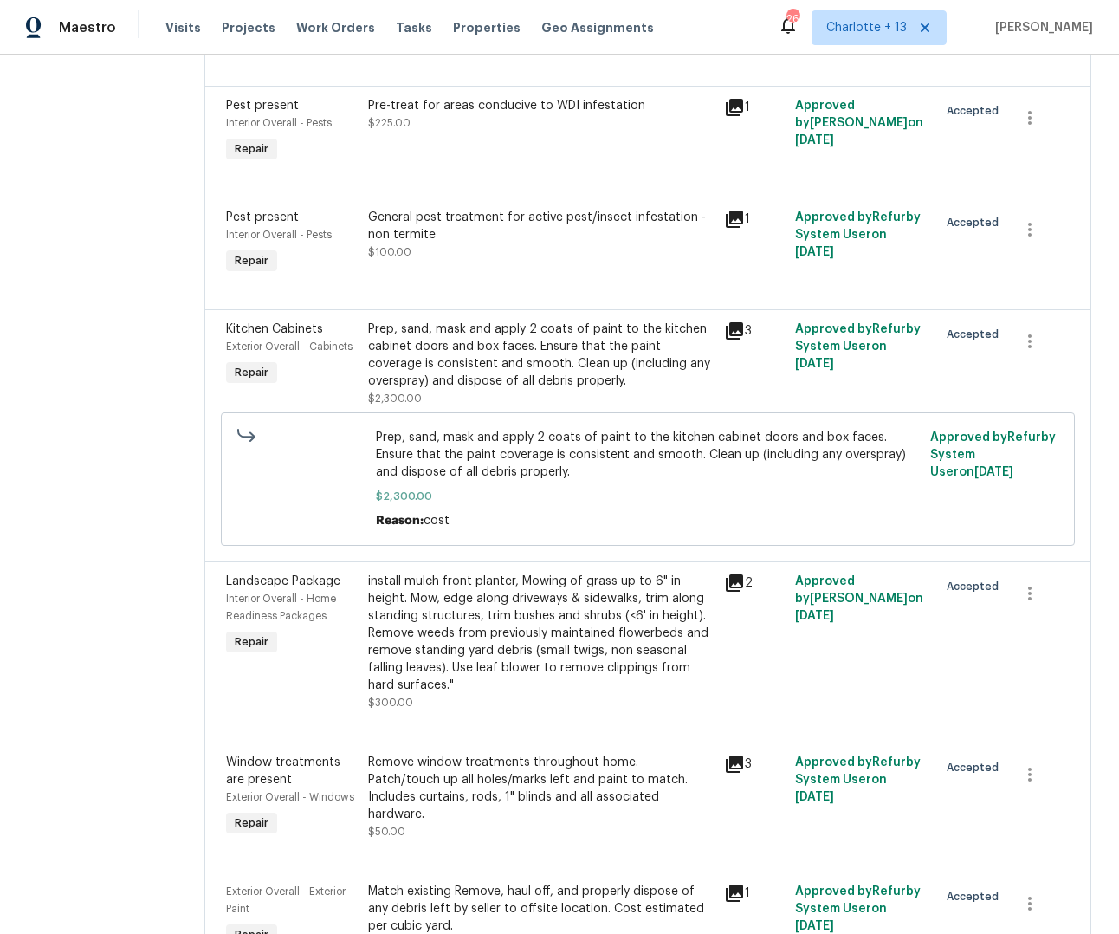
click at [598, 603] on div "install mulch front planter, Mowing of grass up to 6" in height. Mow, edge alon…" at bounding box center [541, 633] width 346 height 121
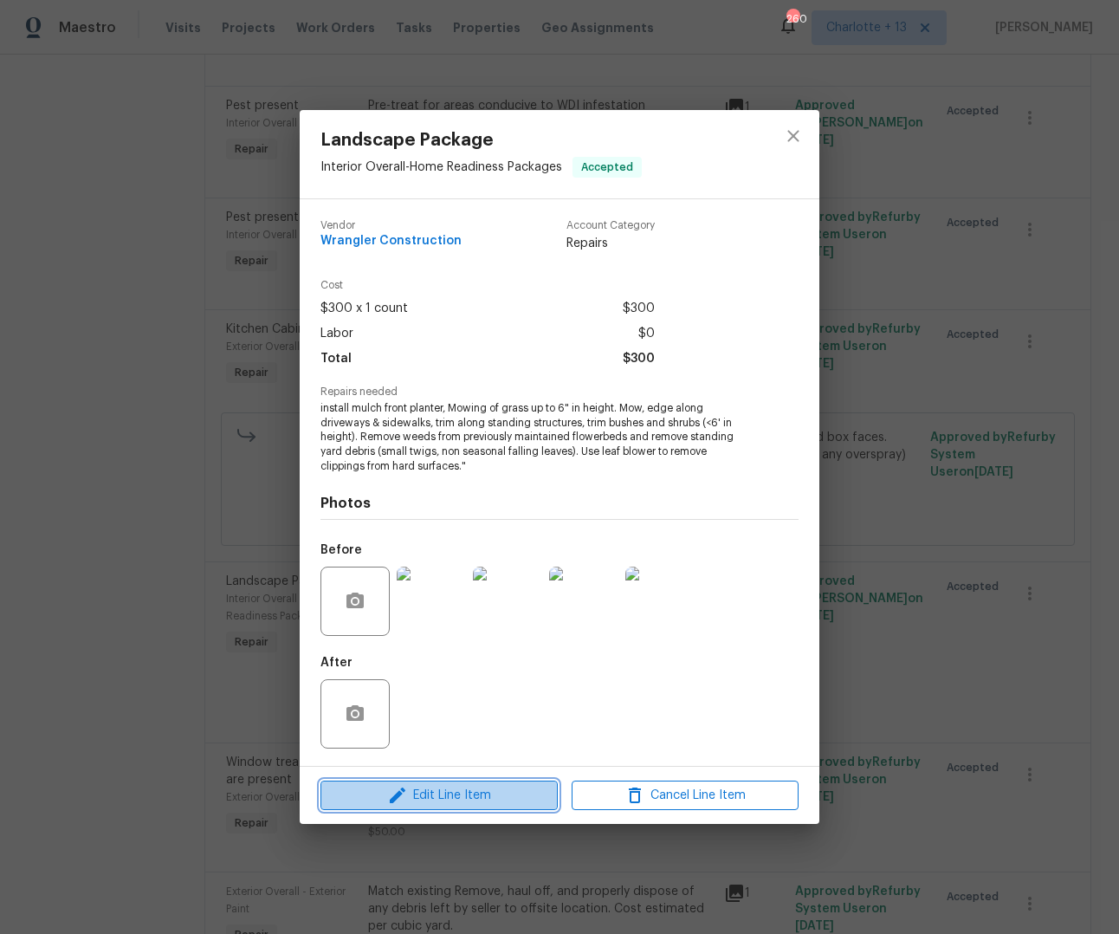
click at [491, 804] on span "Edit Line Item" at bounding box center [439, 796] width 227 height 22
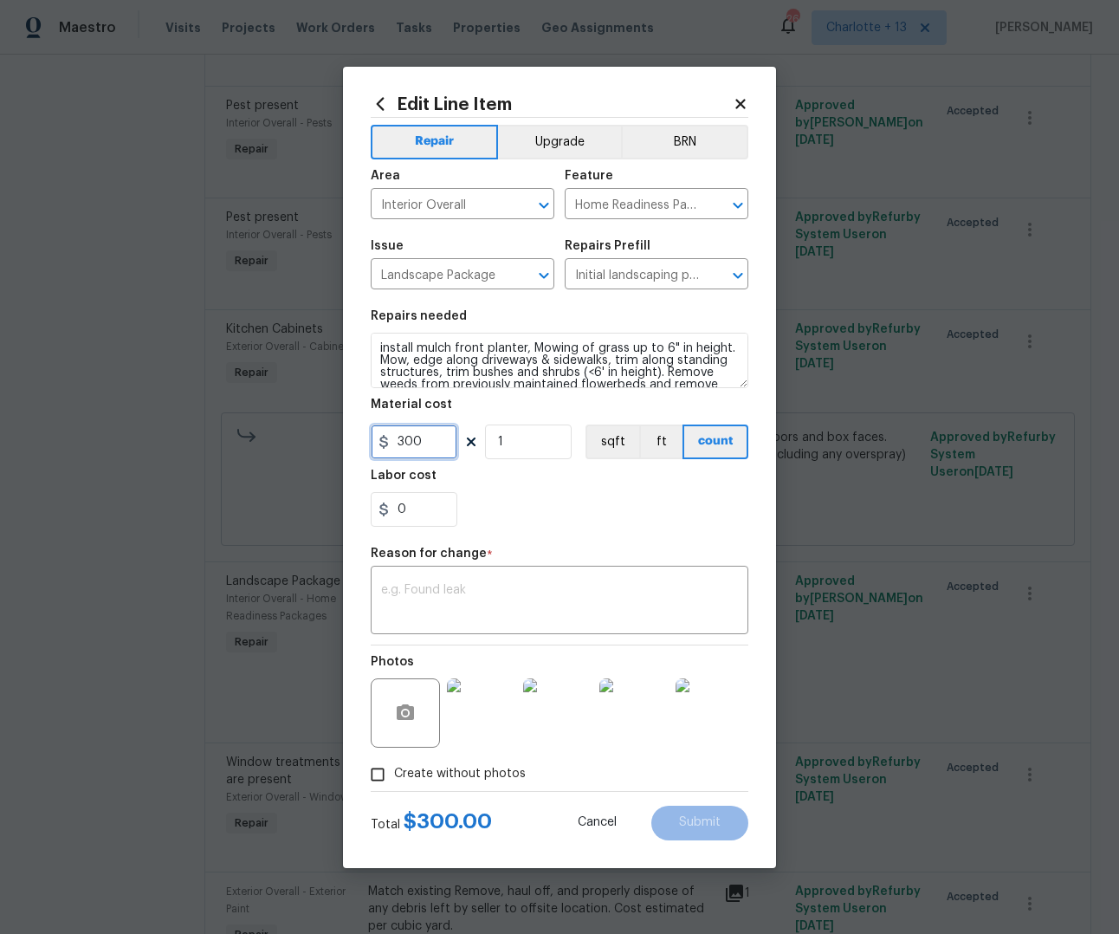
click at [409, 439] on input "300" at bounding box center [414, 441] width 87 height 35
type input "500"
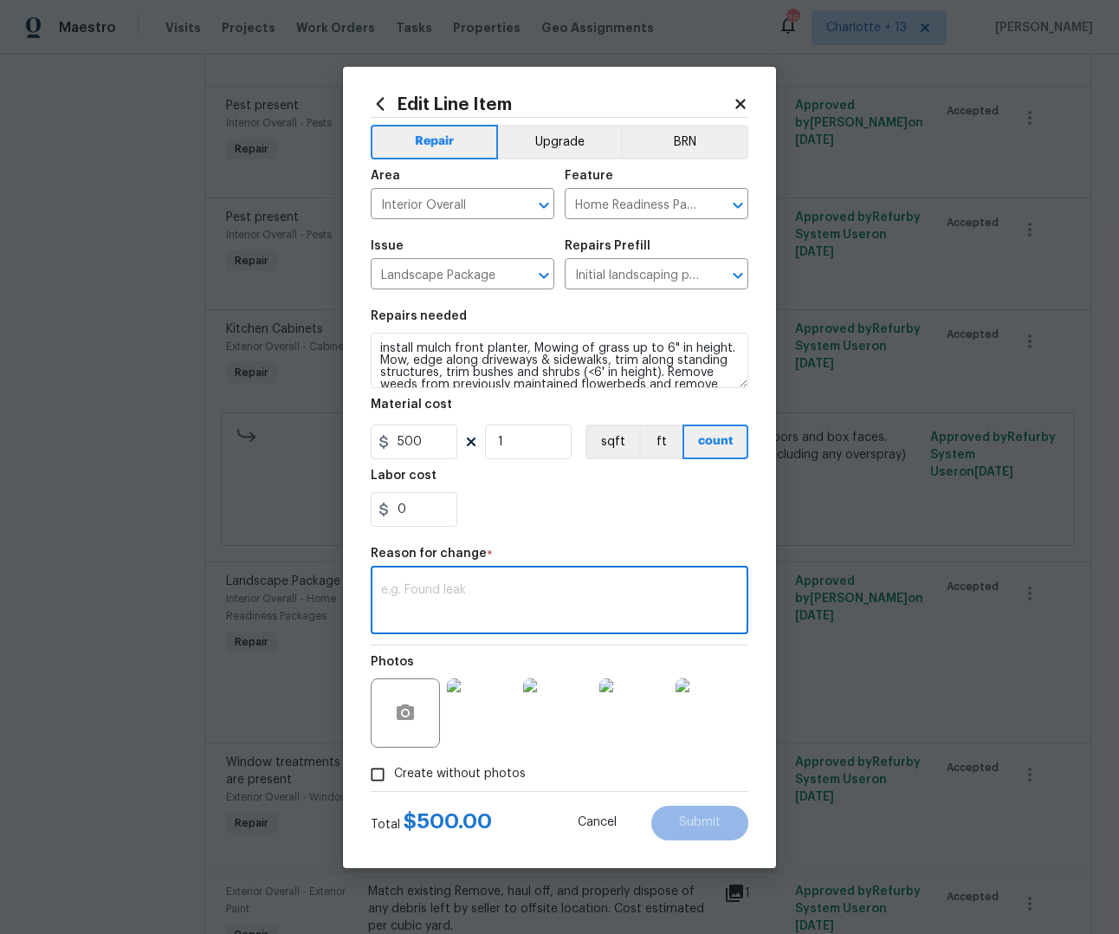
click at [577, 589] on textarea at bounding box center [559, 602] width 357 height 36
type textarea "cost adjustment"
click at [720, 825] on span "Submit" at bounding box center [700, 822] width 42 height 13
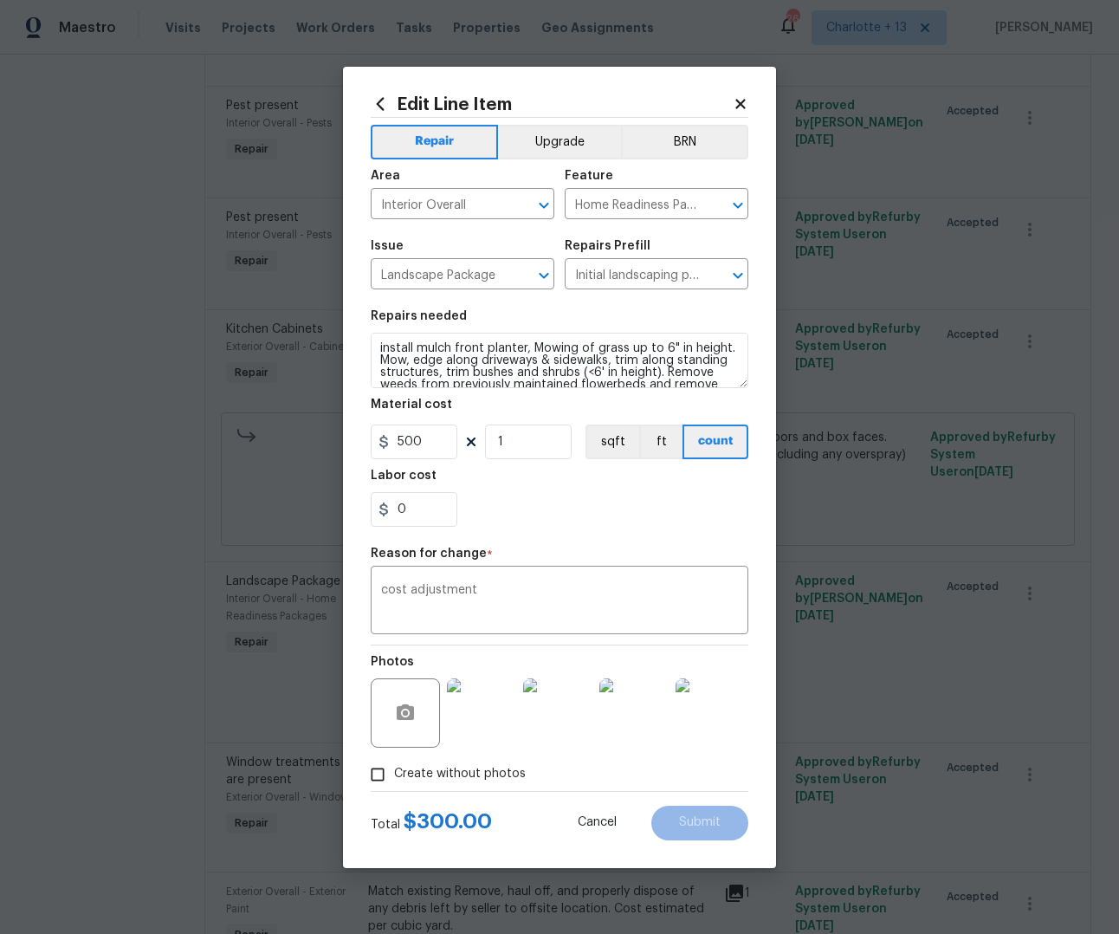
type input "300"
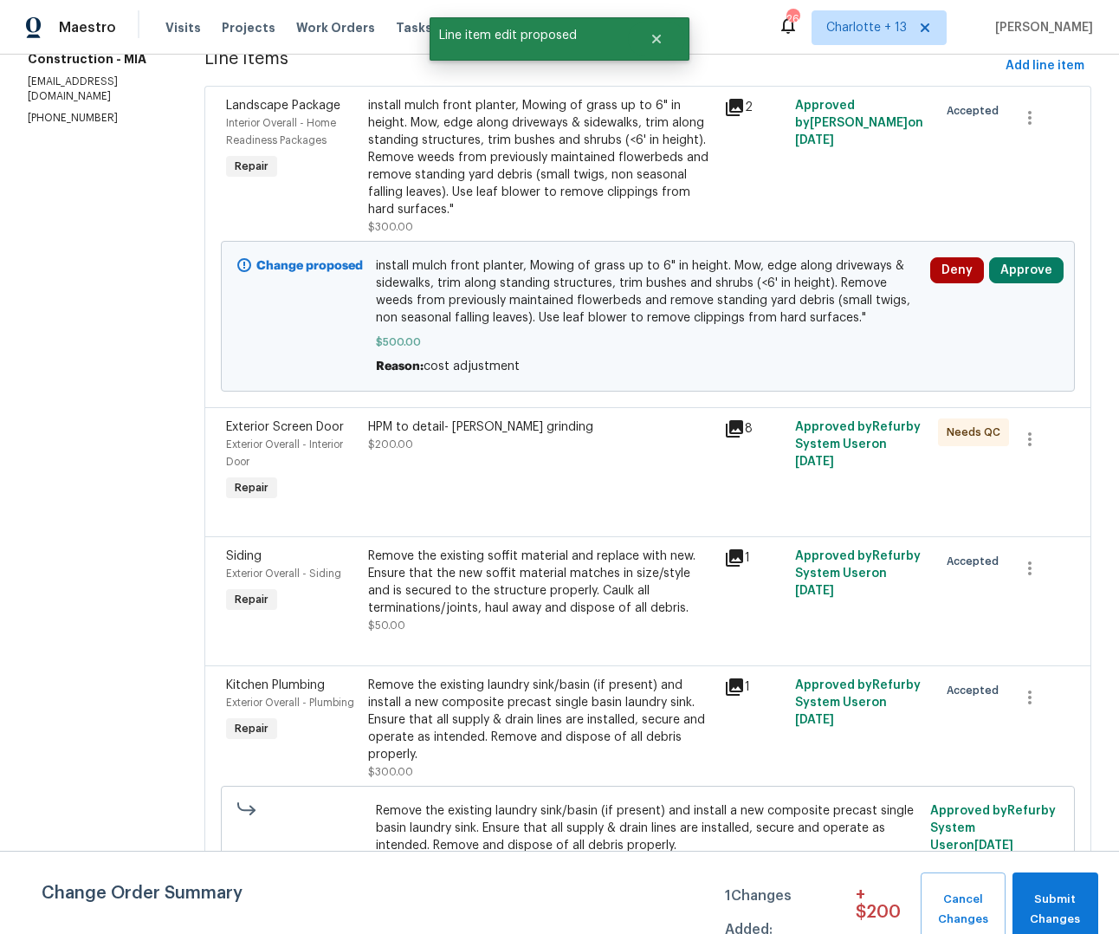
scroll to position [256, 0]
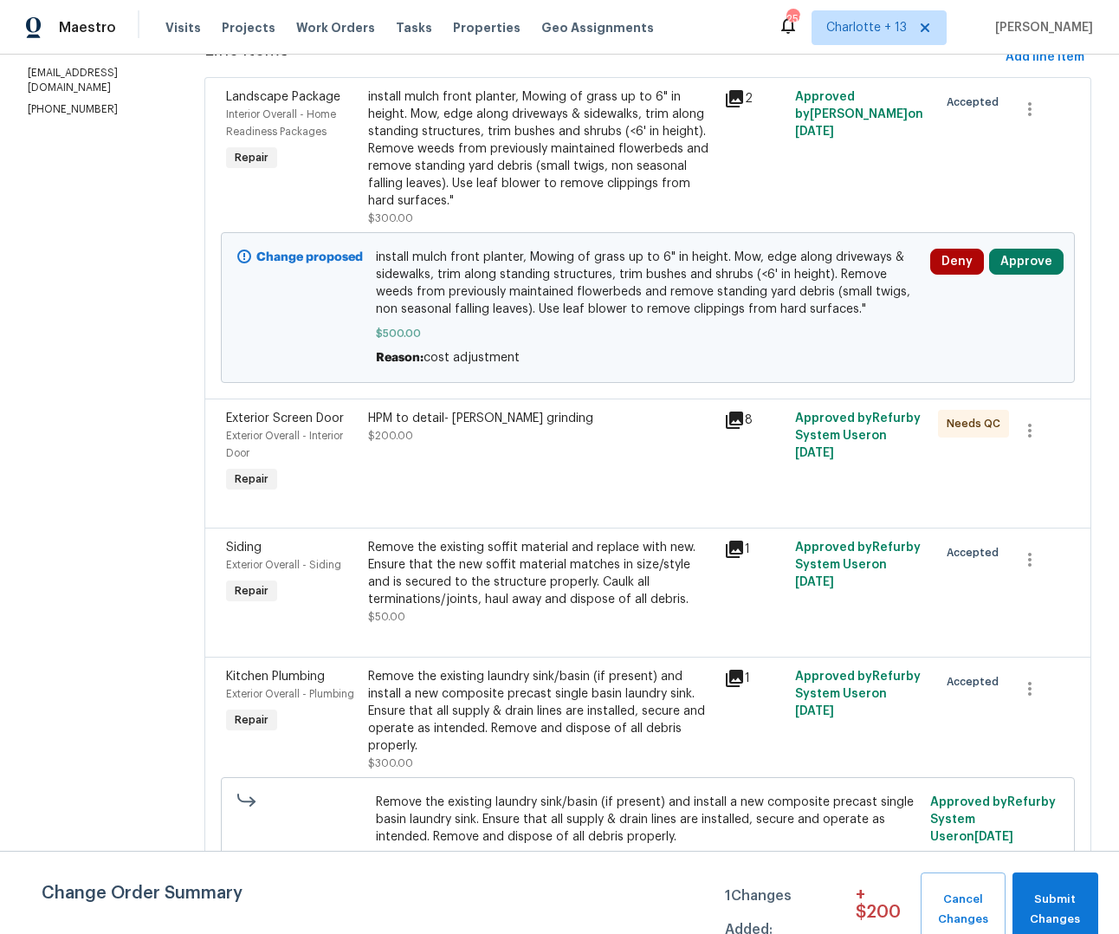
click at [726, 411] on icon at bounding box center [734, 419] width 17 height 17
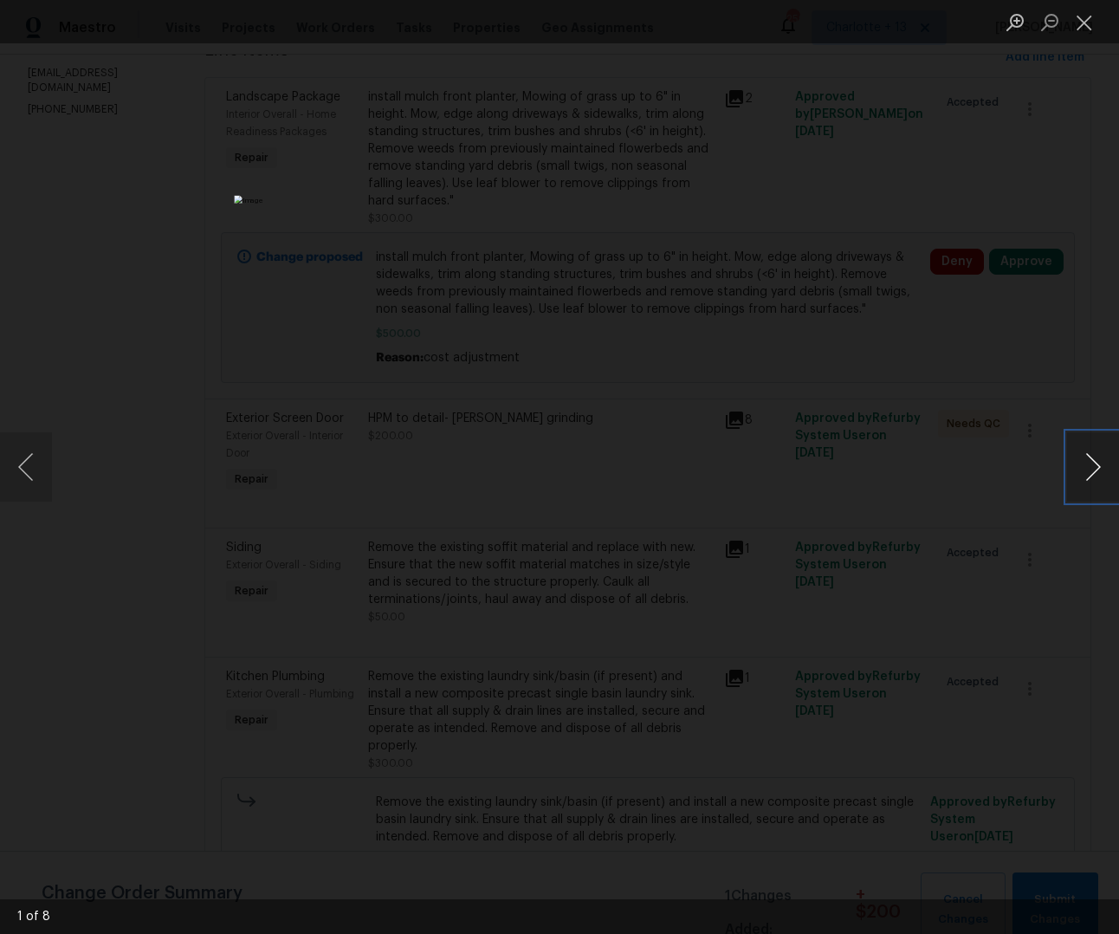
click at [1104, 463] on button "Next image" at bounding box center [1093, 466] width 52 height 69
click at [1090, 463] on button "Next image" at bounding box center [1093, 466] width 52 height 69
click at [1019, 263] on div "Lightbox" at bounding box center [559, 467] width 1119 height 934
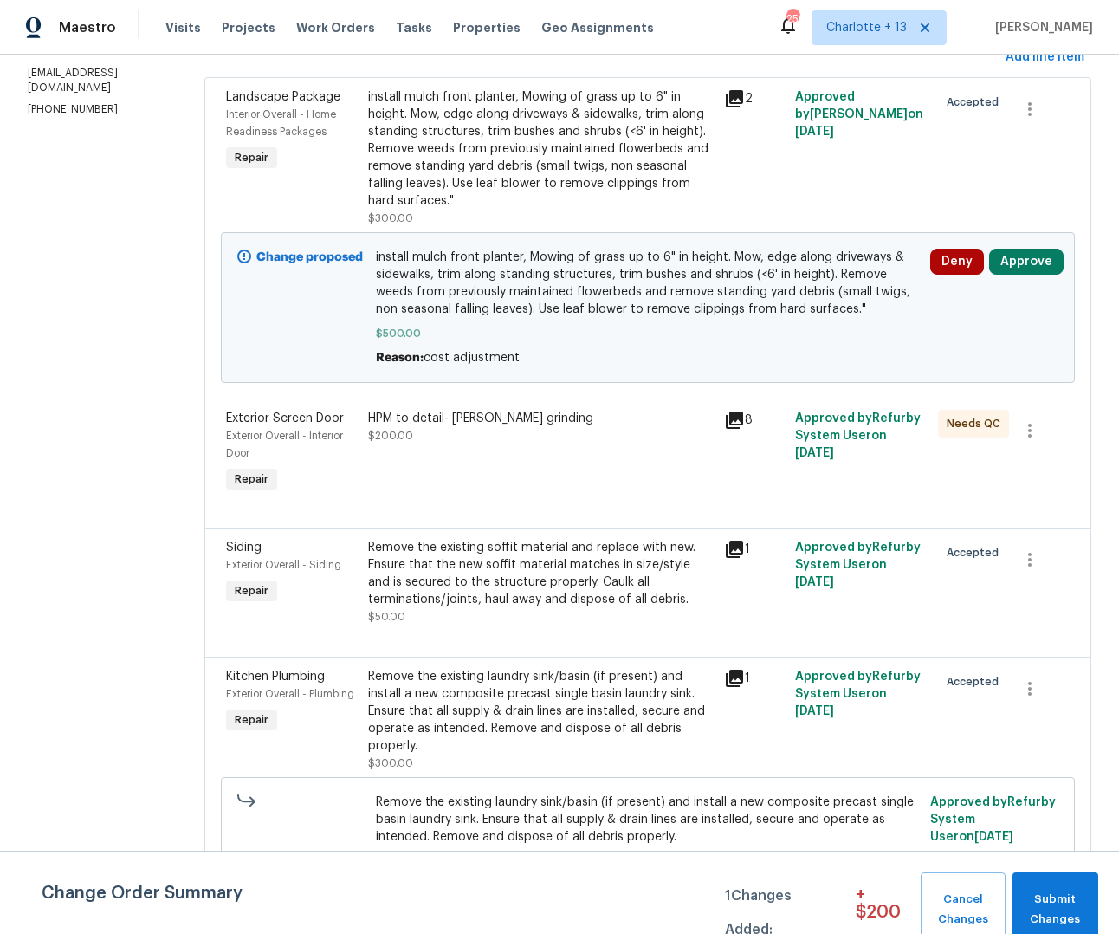
click at [485, 413] on div "HPM to detail- [PERSON_NAME] grinding $200.00" at bounding box center [541, 427] width 346 height 35
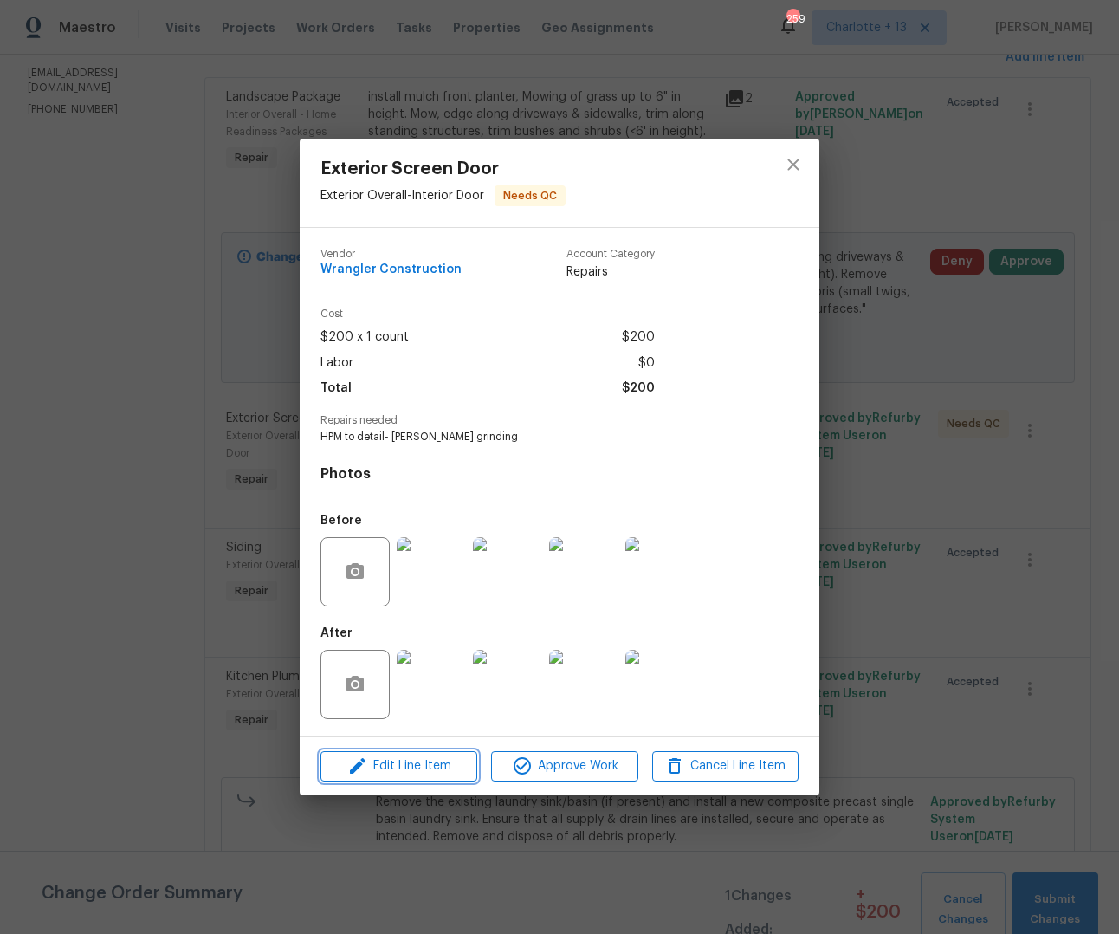
click at [410, 761] on span "Edit Line Item" at bounding box center [399, 766] width 146 height 22
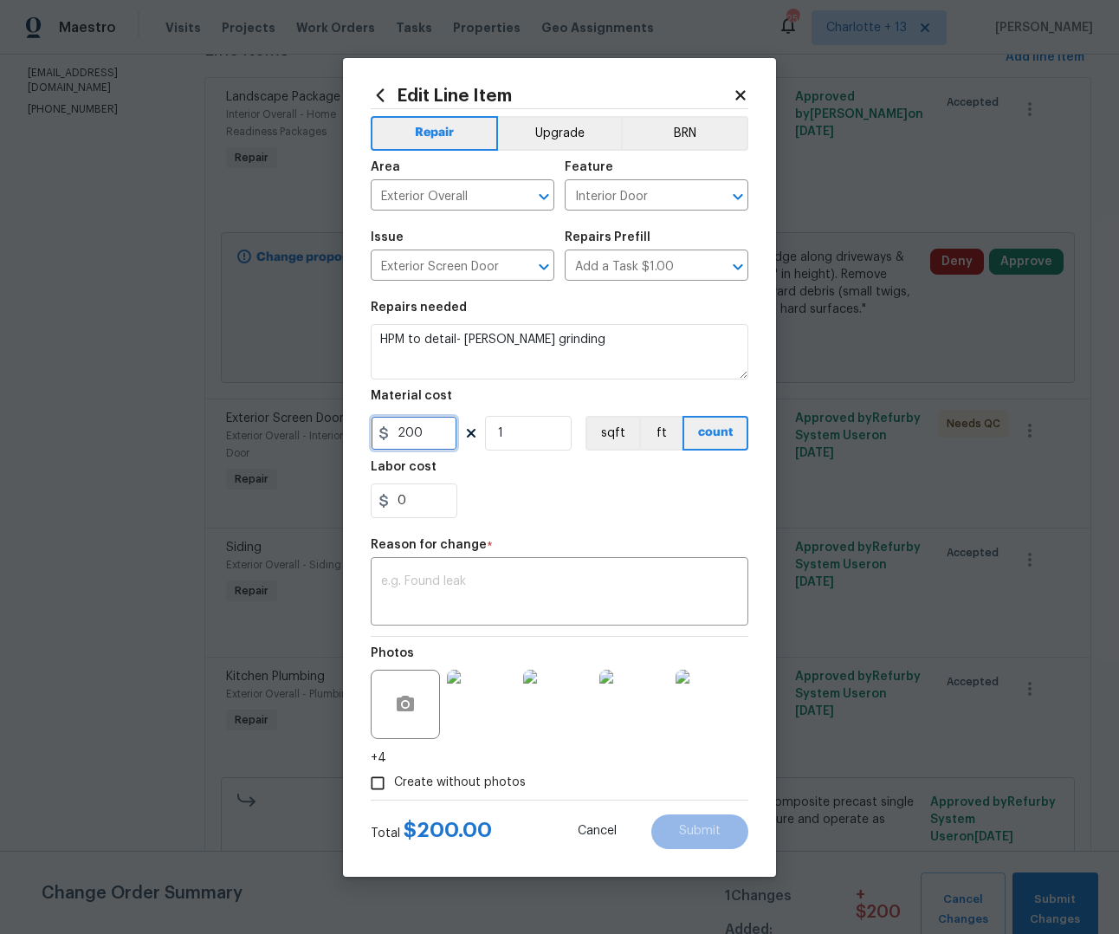
click at [451, 433] on input "200" at bounding box center [414, 433] width 87 height 35
type input "300"
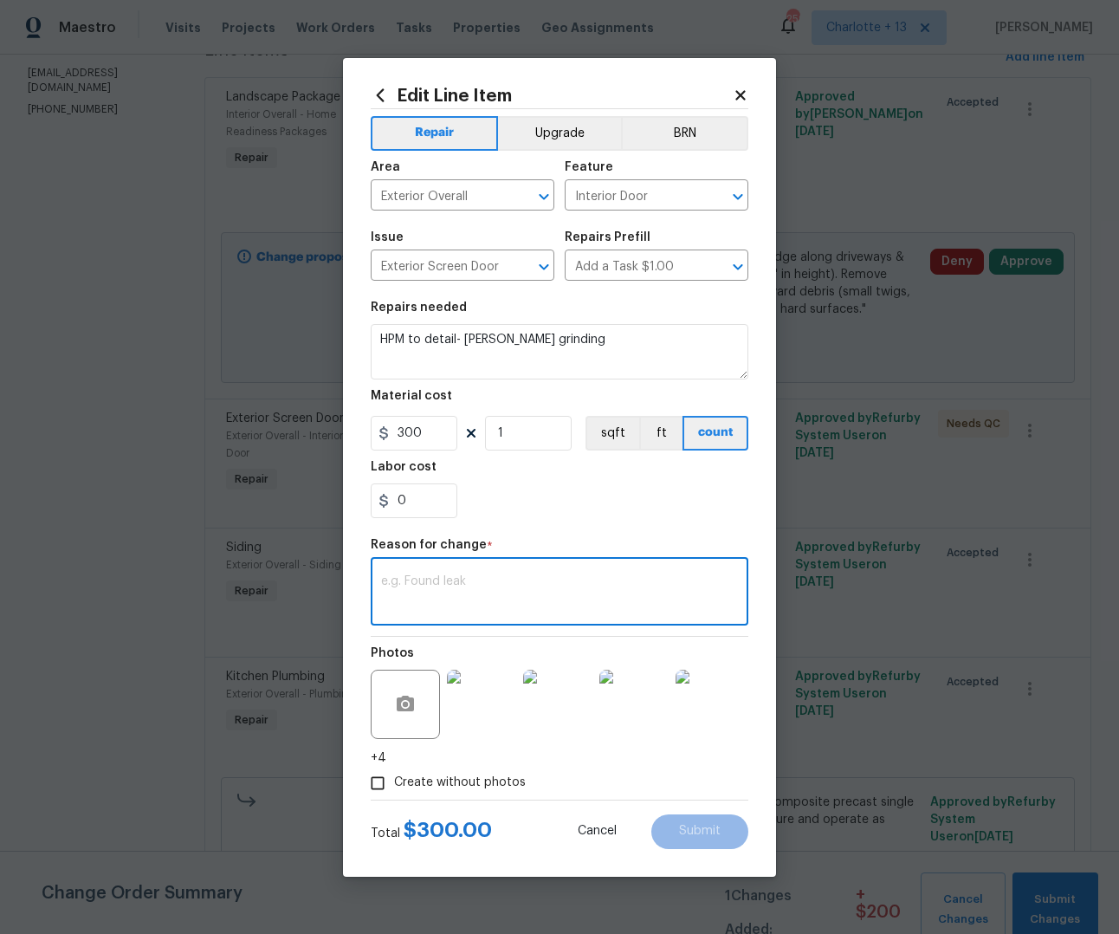
click at [517, 588] on textarea at bounding box center [559, 593] width 357 height 36
type textarea "cost"
click at [683, 818] on button "Submit" at bounding box center [699, 831] width 97 height 35
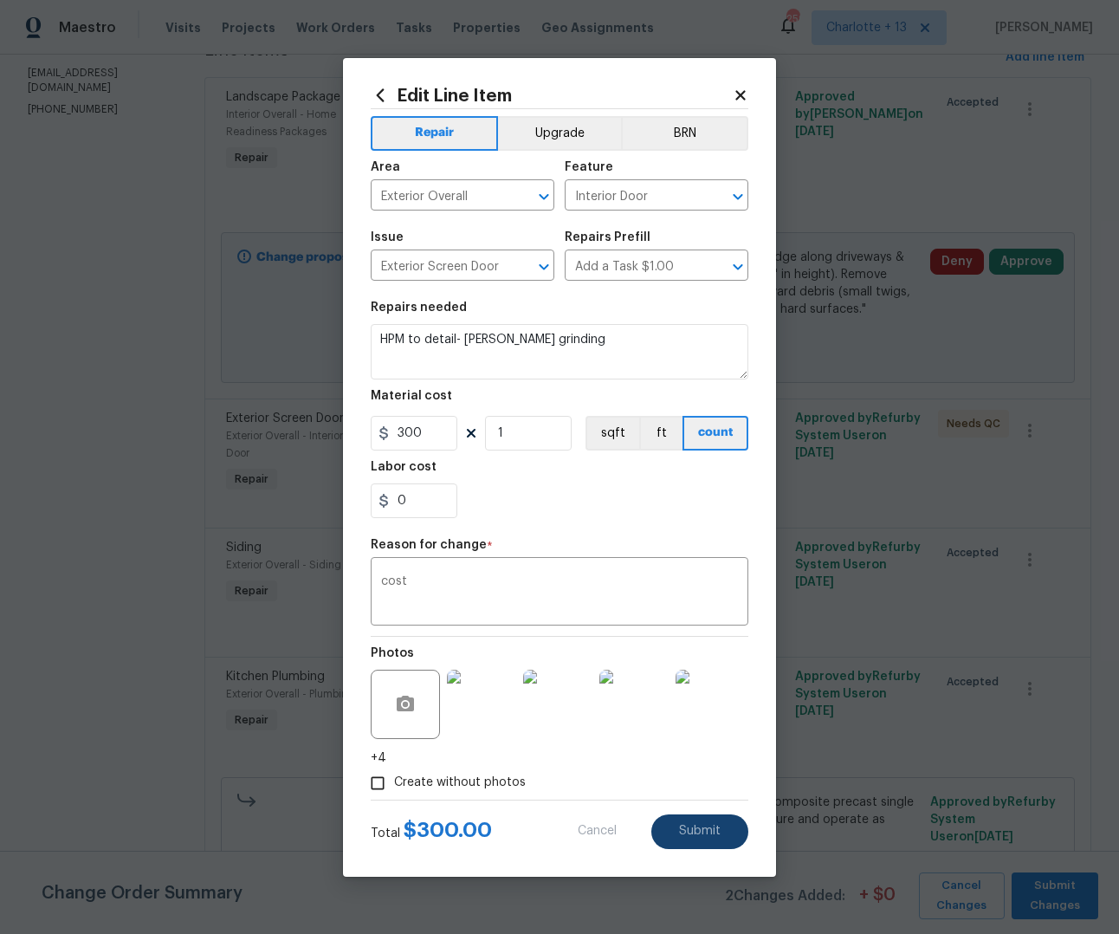
type input "200"
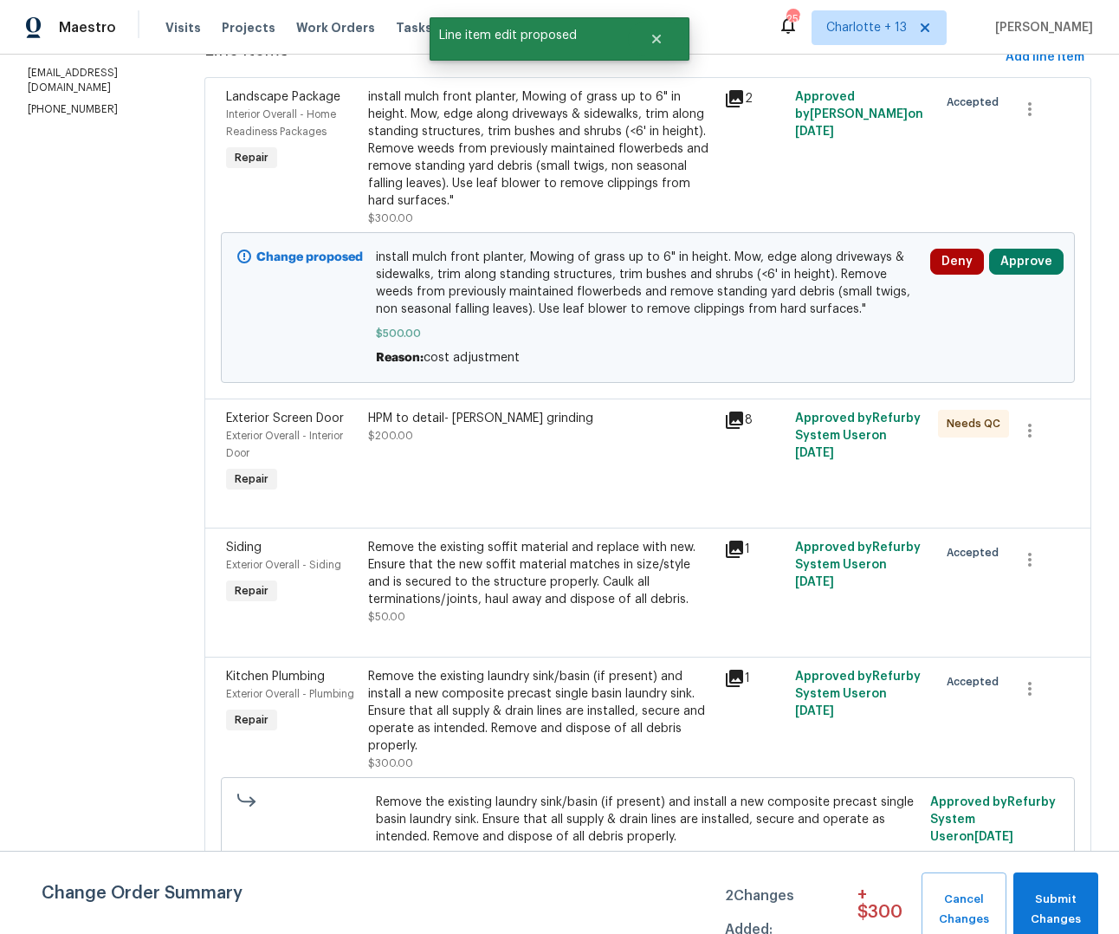
scroll to position [0, 0]
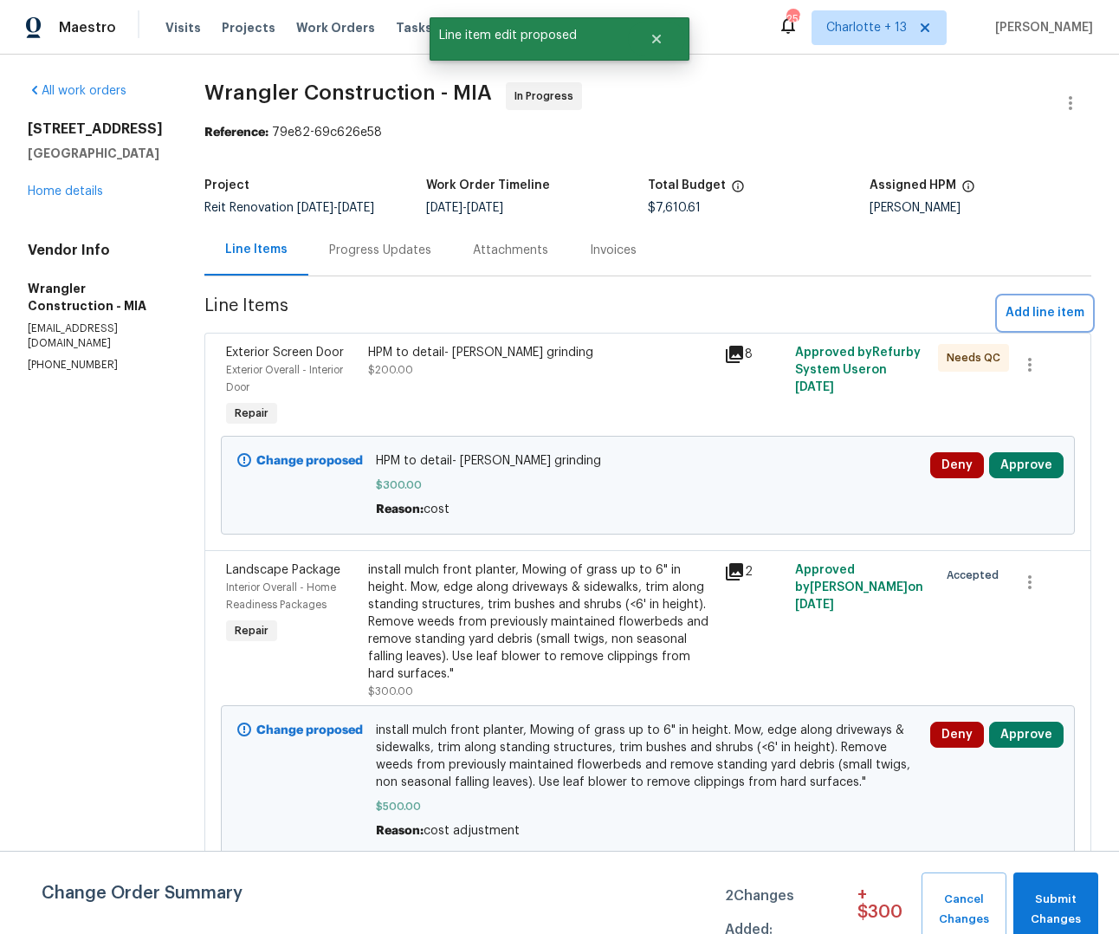
click at [1006, 305] on span "Add line item" at bounding box center [1045, 313] width 79 height 22
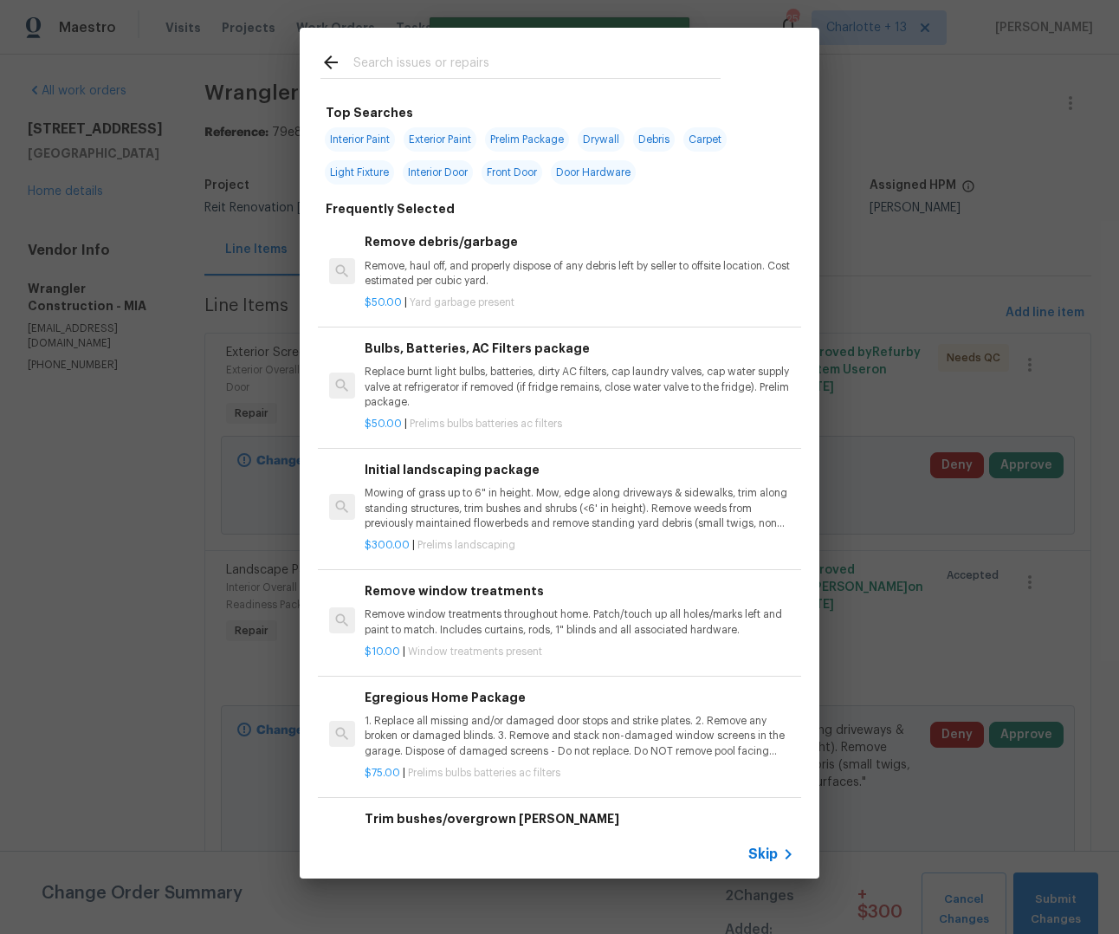
click at [383, 65] on input "text" at bounding box center [536, 65] width 367 height 26
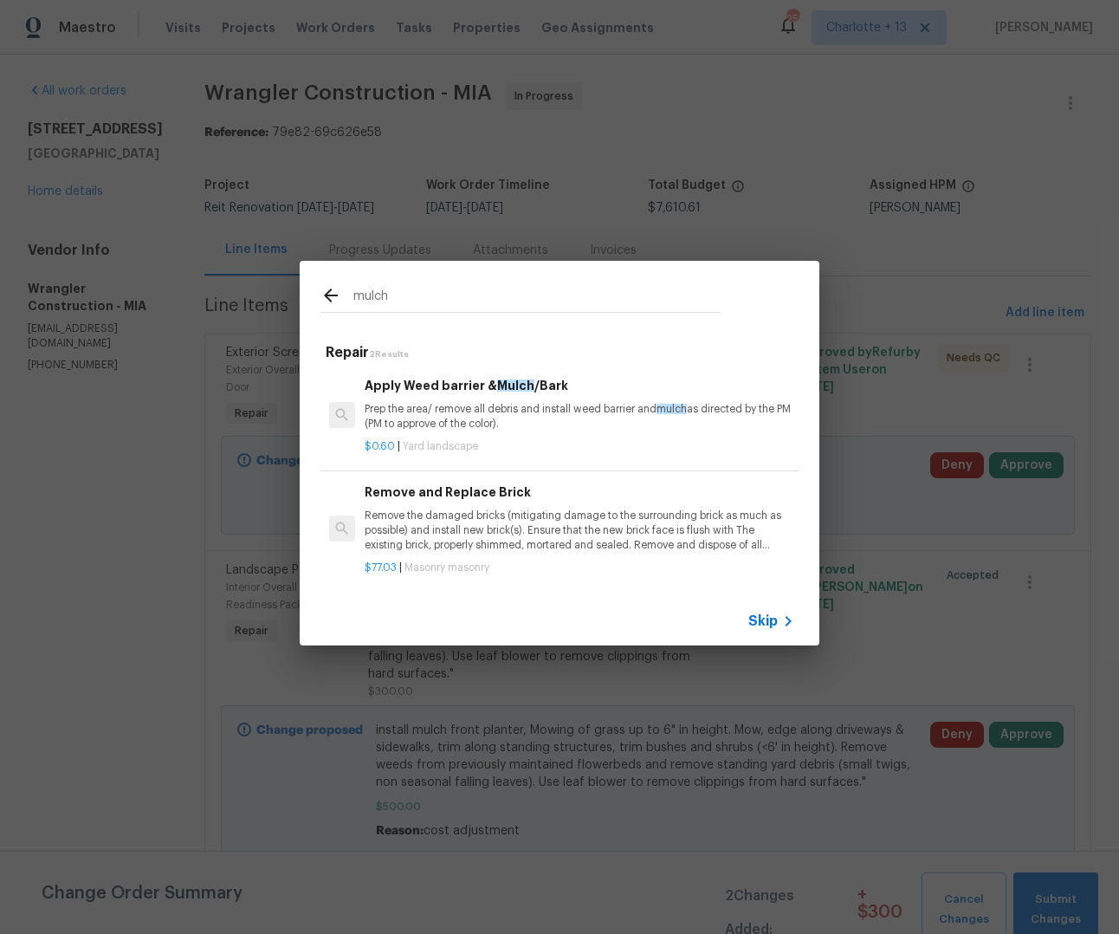
type input "mulch"
click at [472, 413] on p "Prep the area/ remove all debris and install weed barrier and mulch as directed…" at bounding box center [580, 416] width 430 height 29
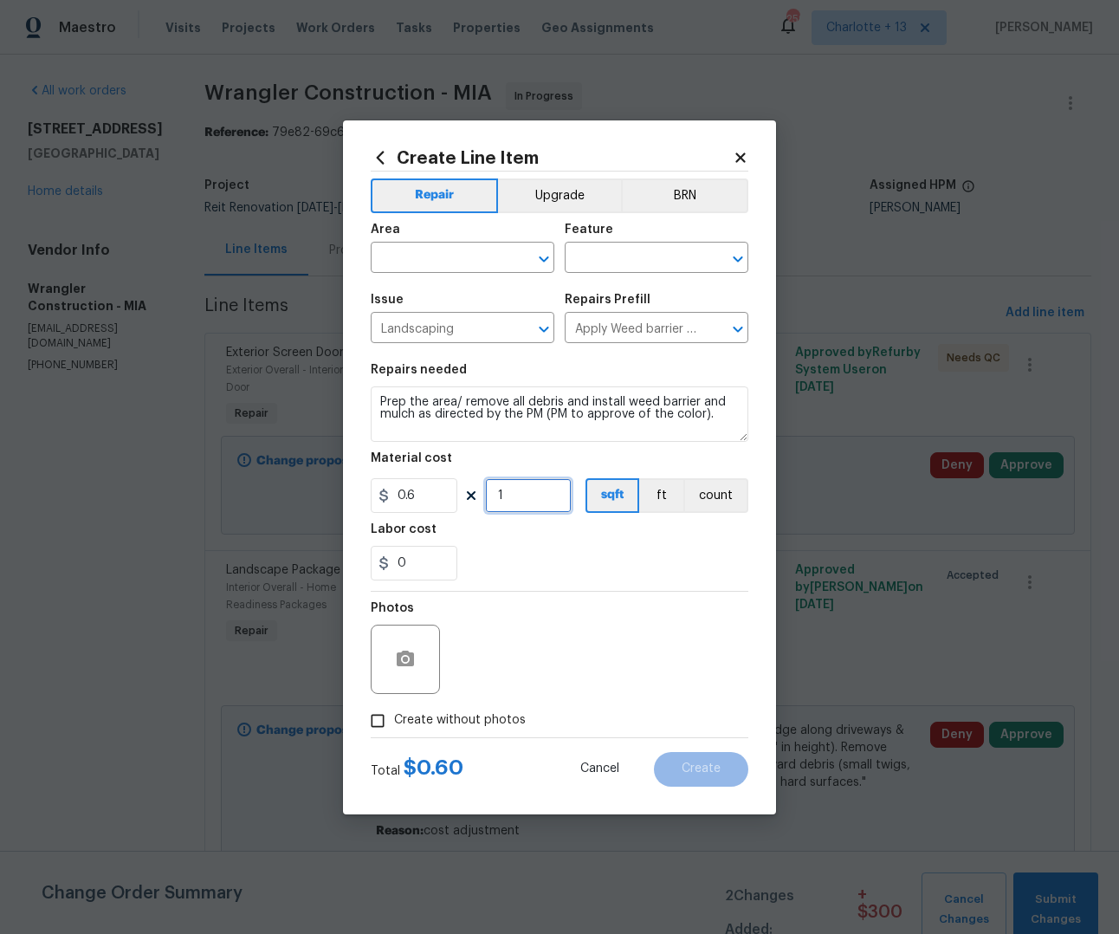
click at [509, 498] on input "1" at bounding box center [528, 495] width 87 height 35
type input "100"
drag, startPoint x: 573, startPoint y: 696, endPoint x: 585, endPoint y: 691, distance: 12.4
click at [574, 696] on div "Photos" at bounding box center [560, 648] width 378 height 113
click at [423, 567] on input "0" at bounding box center [414, 563] width 87 height 35
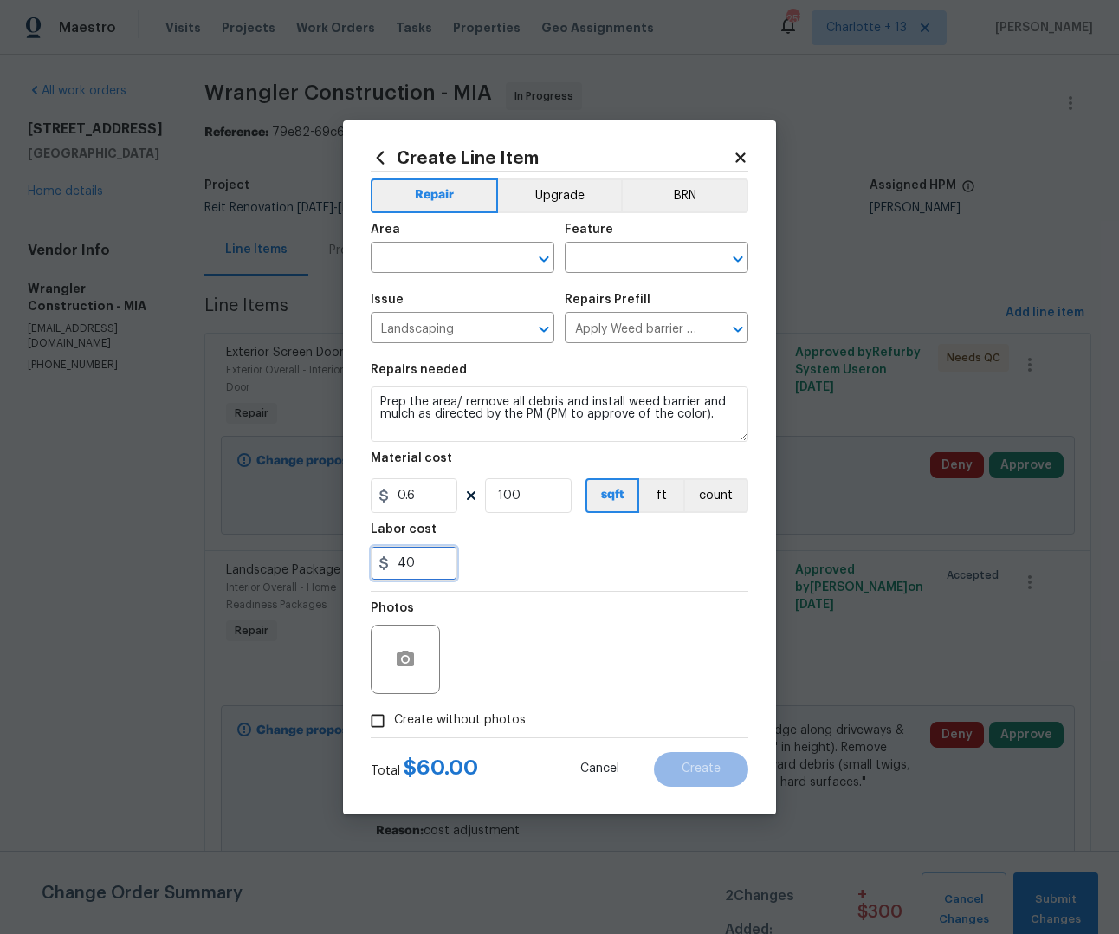
type input "40"
click at [559, 696] on div "Photos" at bounding box center [560, 648] width 378 height 113
drag, startPoint x: 389, startPoint y: 719, endPoint x: 429, endPoint y: 708, distance: 41.4
click at [389, 719] on input "Create without photos" at bounding box center [377, 720] width 33 height 33
checkbox input "true"
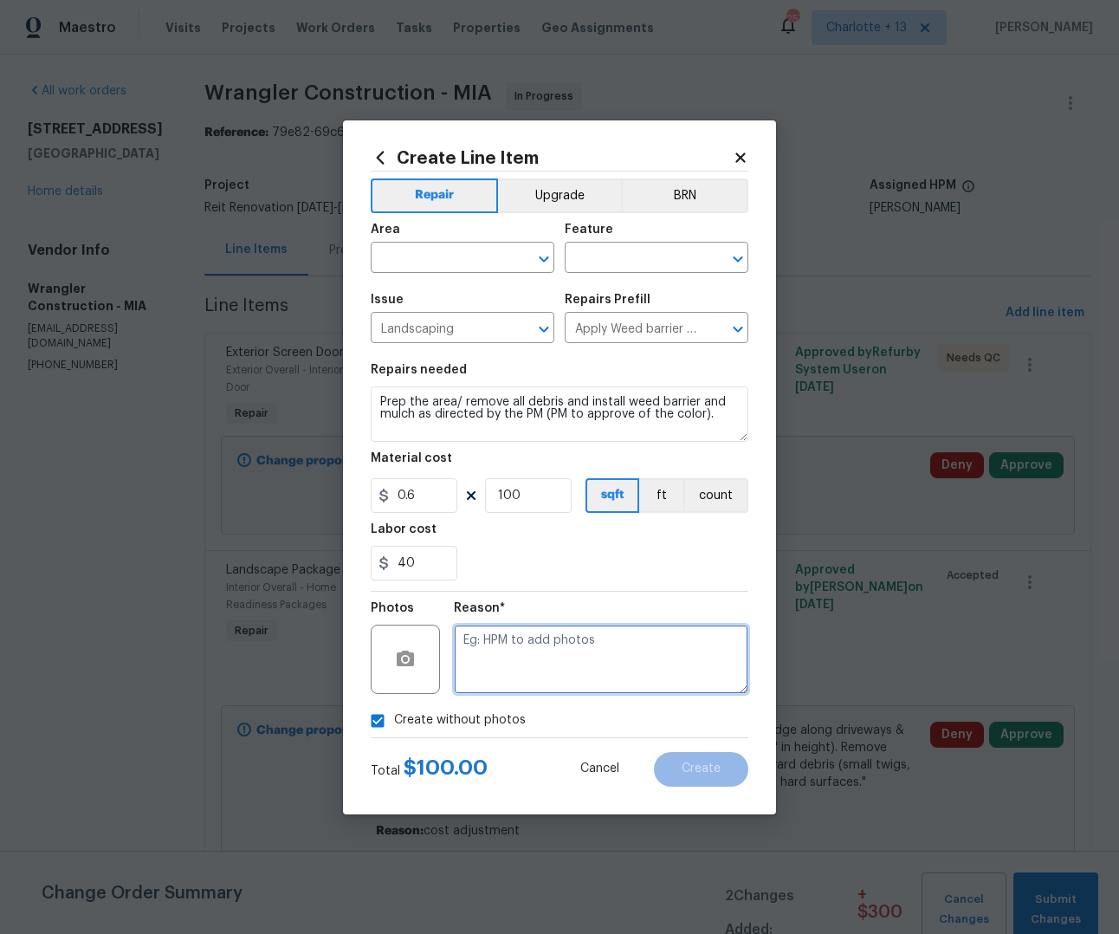
click at [522, 656] on textarea at bounding box center [601, 659] width 294 height 69
click at [494, 641] on textarea "quaote pproved" at bounding box center [601, 659] width 294 height 69
click at [503, 642] on textarea "quote pproved" at bounding box center [601, 659] width 294 height 69
type textarea "quote approved"
click at [423, 563] on input "40" at bounding box center [414, 563] width 87 height 35
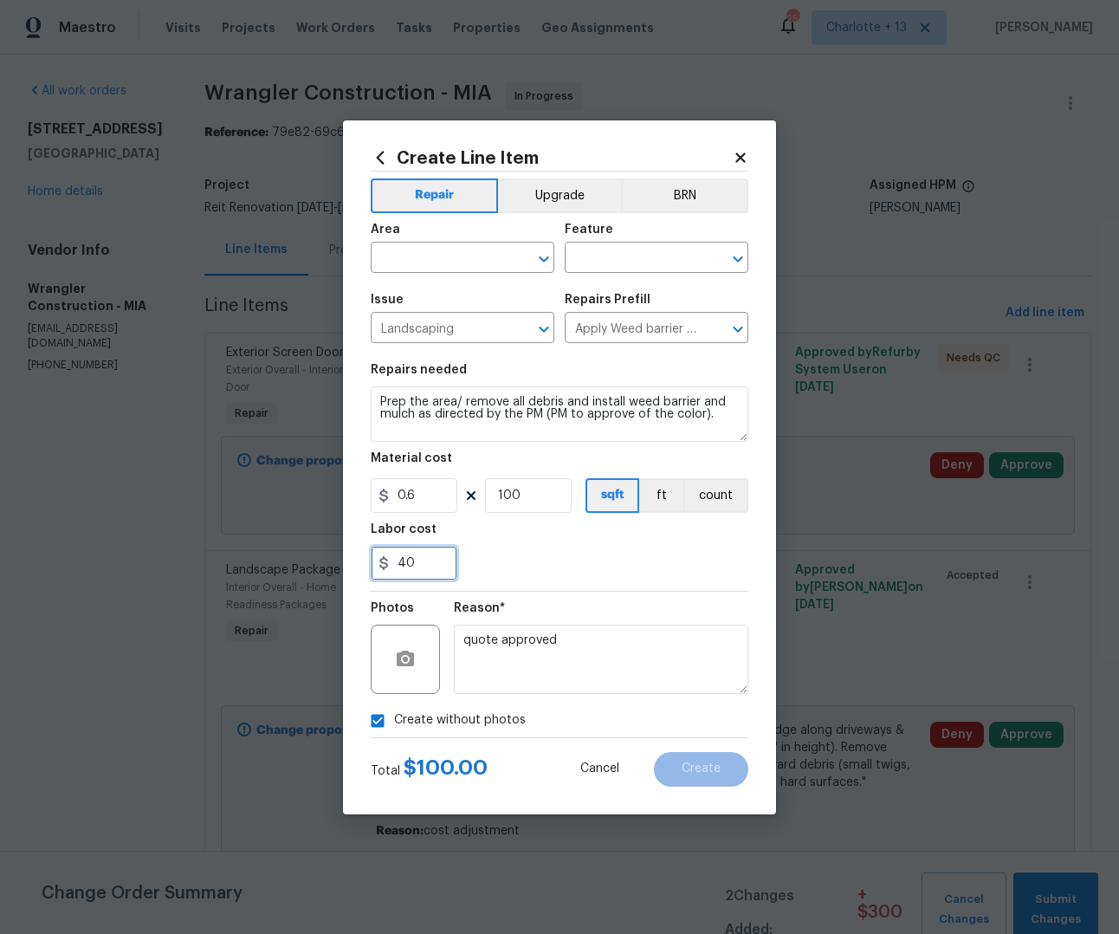
type input "4"
type input "65"
click at [608, 687] on textarea "quote approved" at bounding box center [601, 659] width 294 height 69
click at [491, 262] on input "text" at bounding box center [438, 259] width 135 height 27
type input "l"
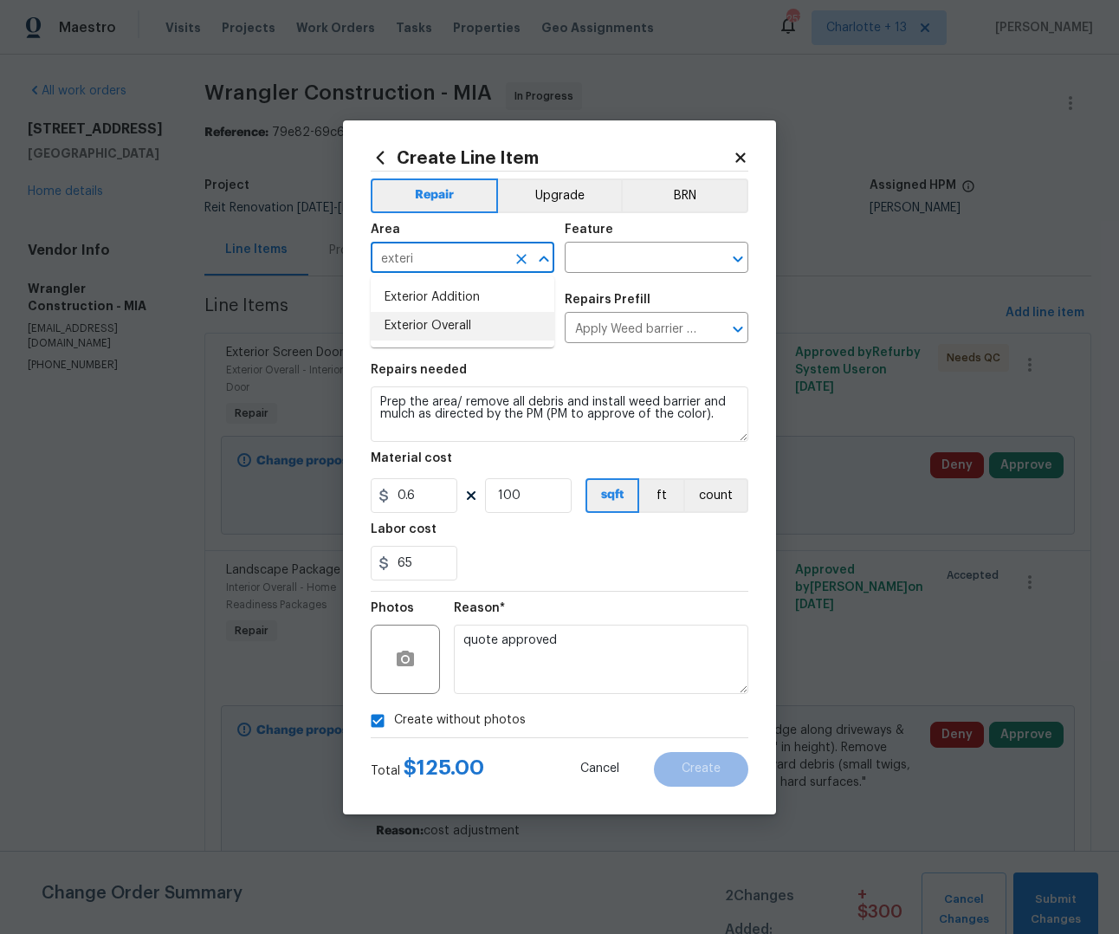
click at [411, 320] on li "Exterior Overall" at bounding box center [463, 326] width 184 height 29
type input "Exterior Overall"
click at [668, 274] on div "Area Exterior Overall ​ Feature ​" at bounding box center [560, 248] width 378 height 70
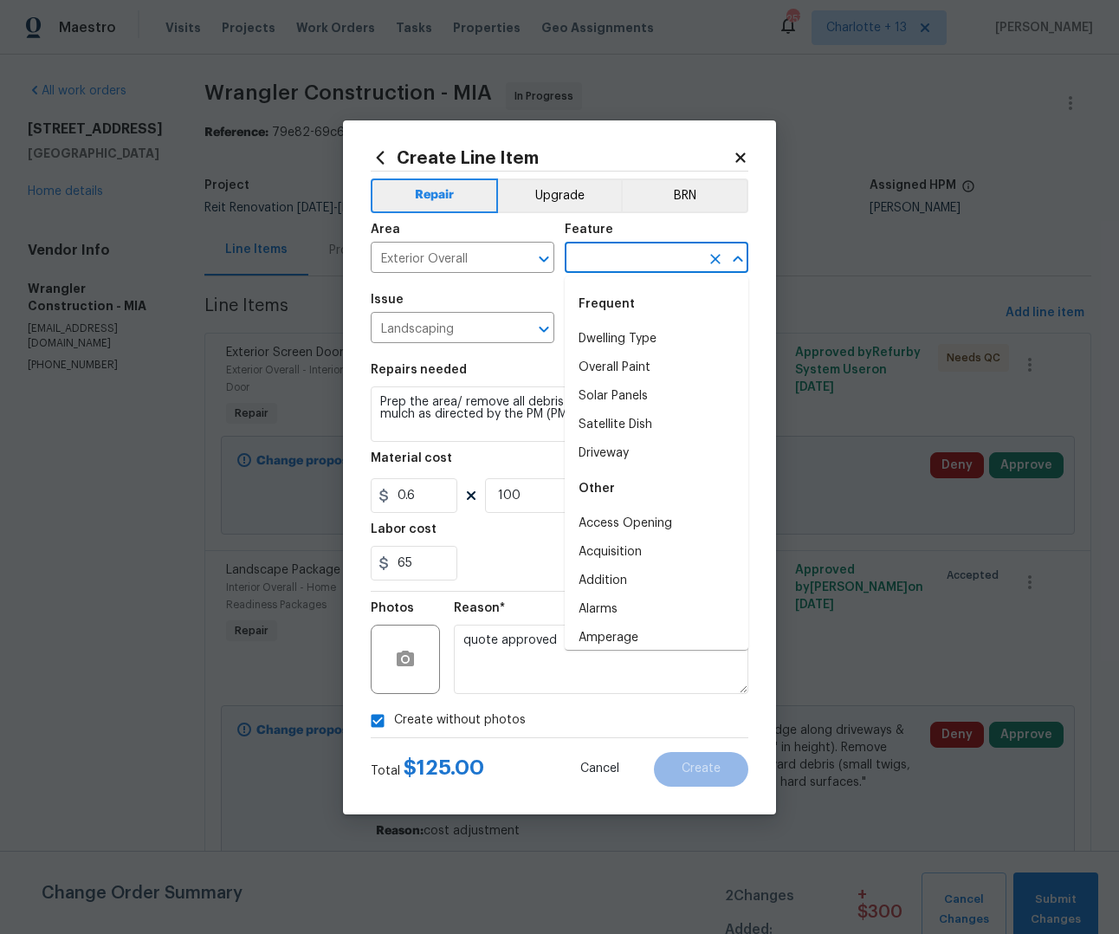
click at [661, 260] on input "text" at bounding box center [632, 259] width 135 height 27
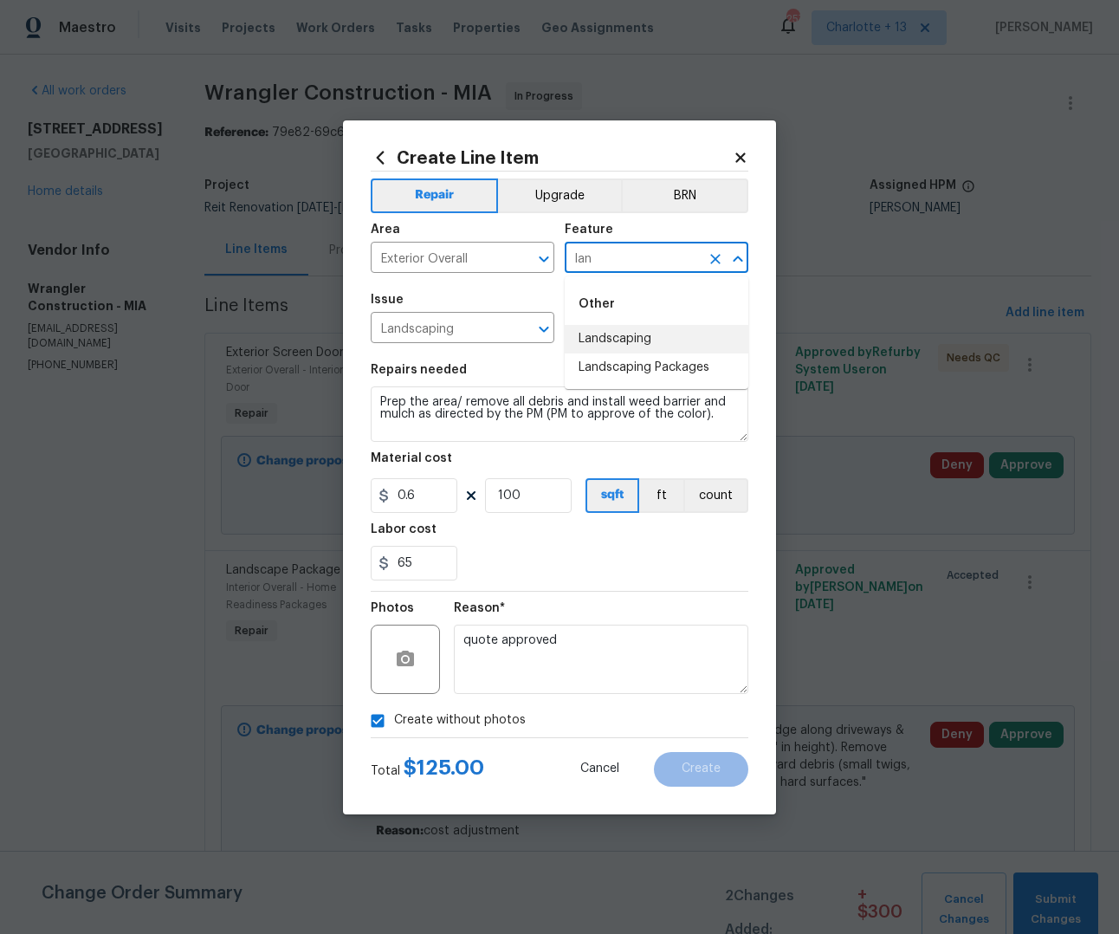
click at [642, 338] on li "Landscaping" at bounding box center [657, 339] width 184 height 29
type input "Landscaping"
click at [710, 763] on span "Create" at bounding box center [701, 768] width 39 height 13
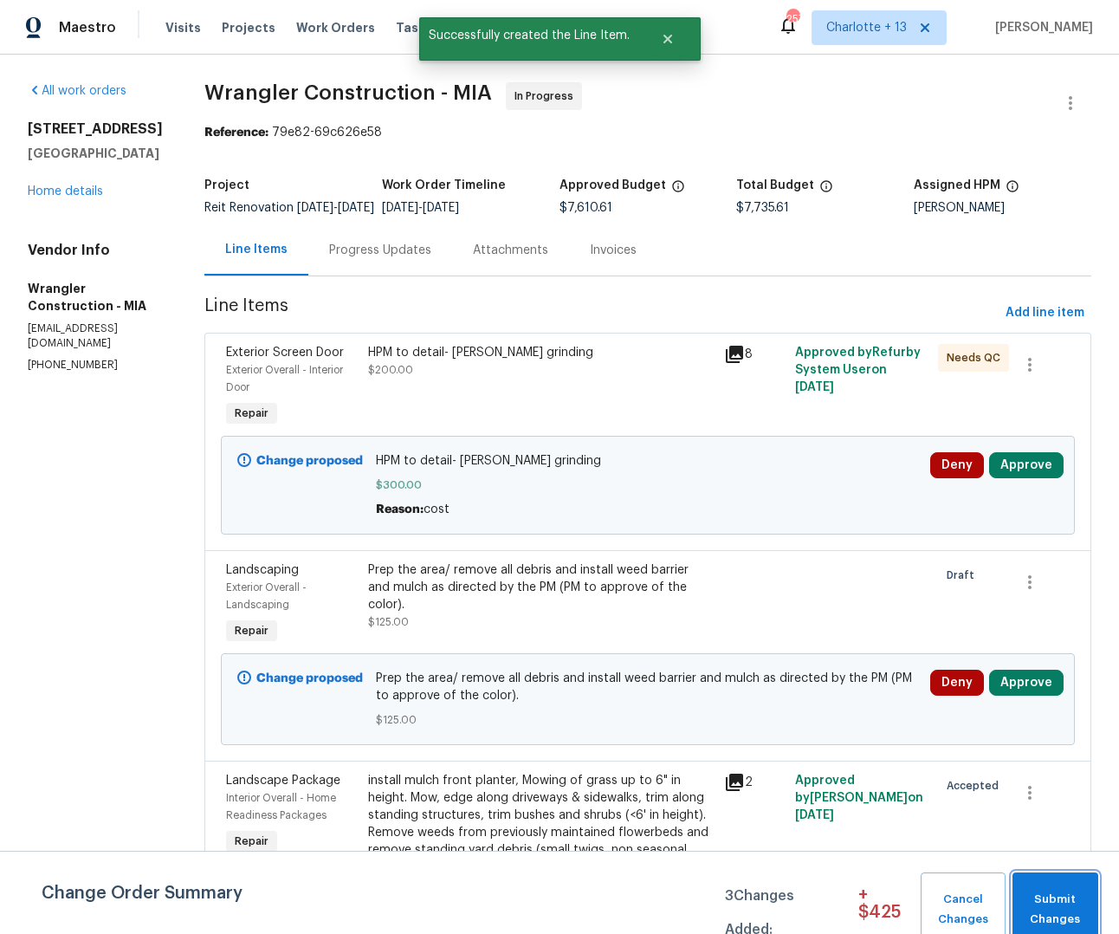
click at [1058, 910] on span "Submit Changes" at bounding box center [1055, 910] width 68 height 40
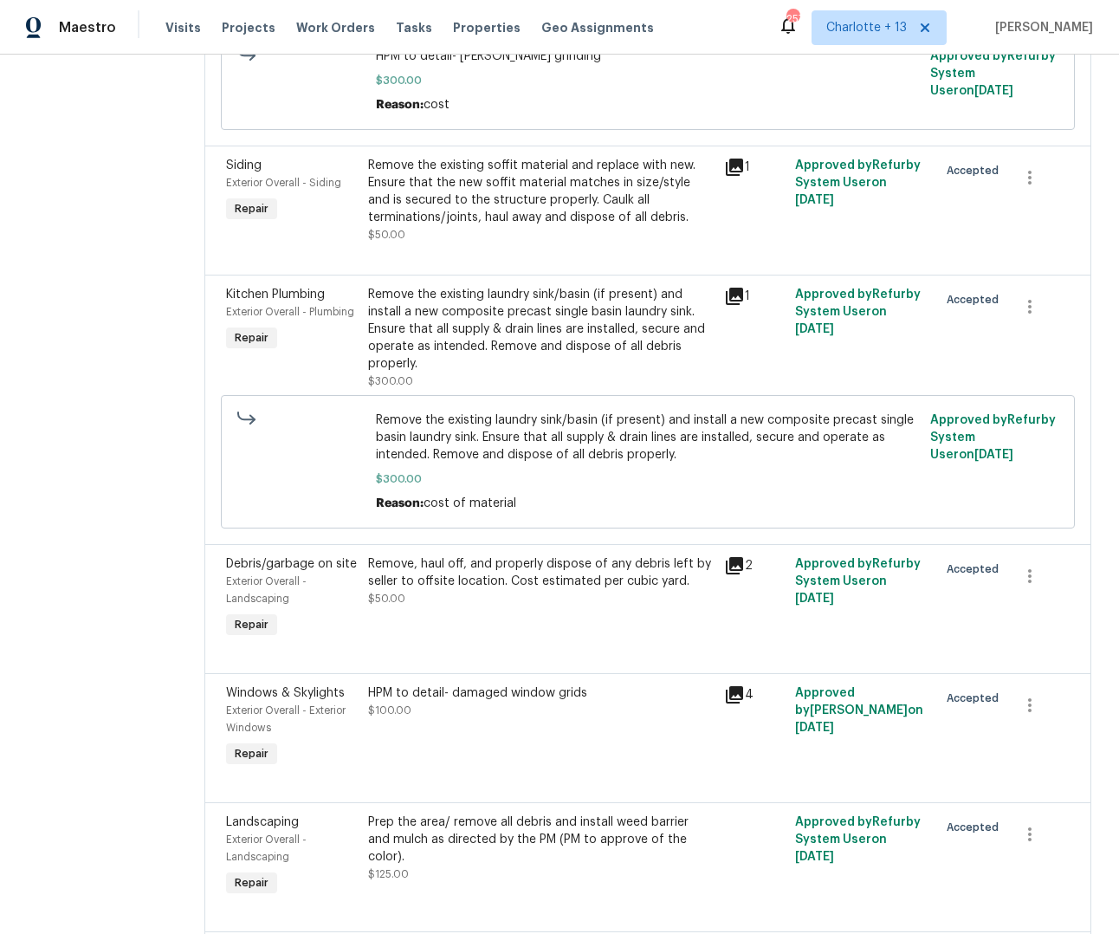
scroll to position [372, 0]
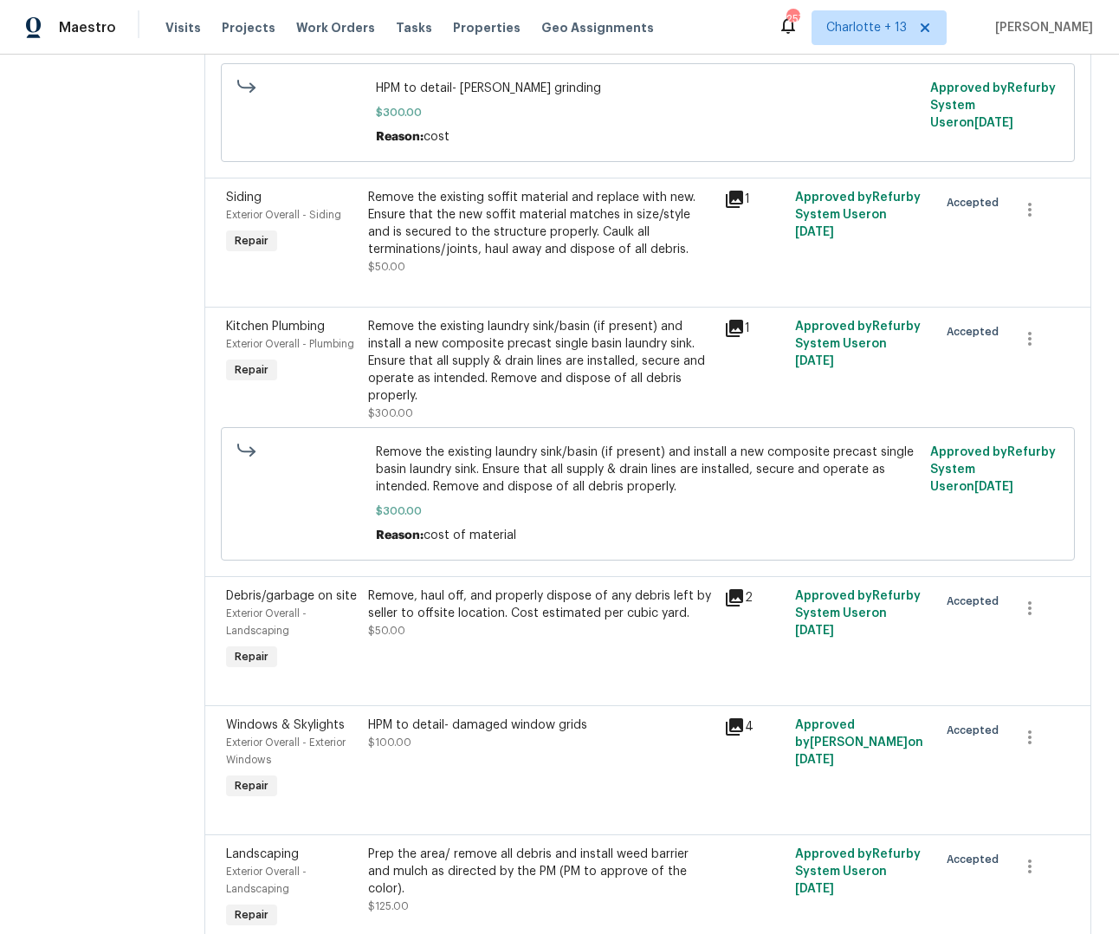
click at [478, 349] on div "Remove the existing laundry sink/basin (if present) and install a new composite…" at bounding box center [541, 361] width 346 height 87
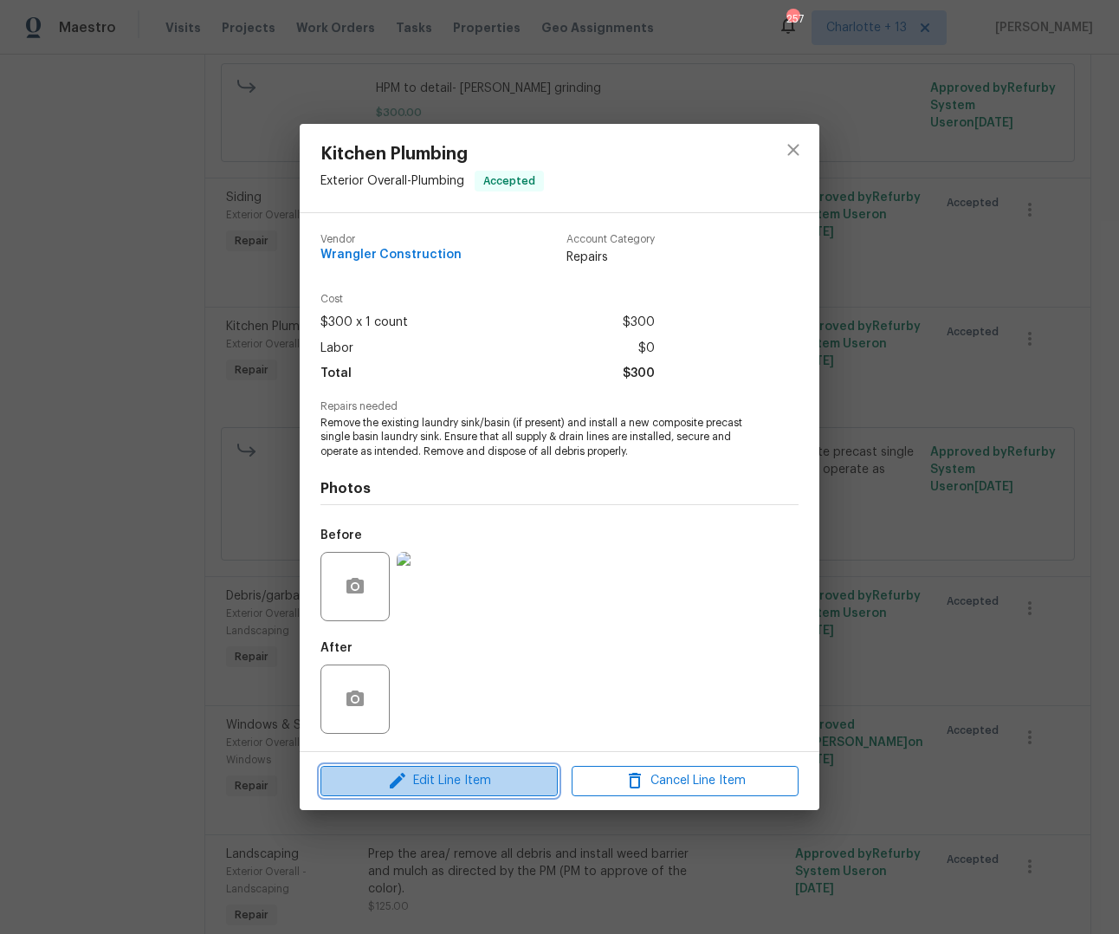
click at [495, 774] on span "Edit Line Item" at bounding box center [439, 781] width 227 height 22
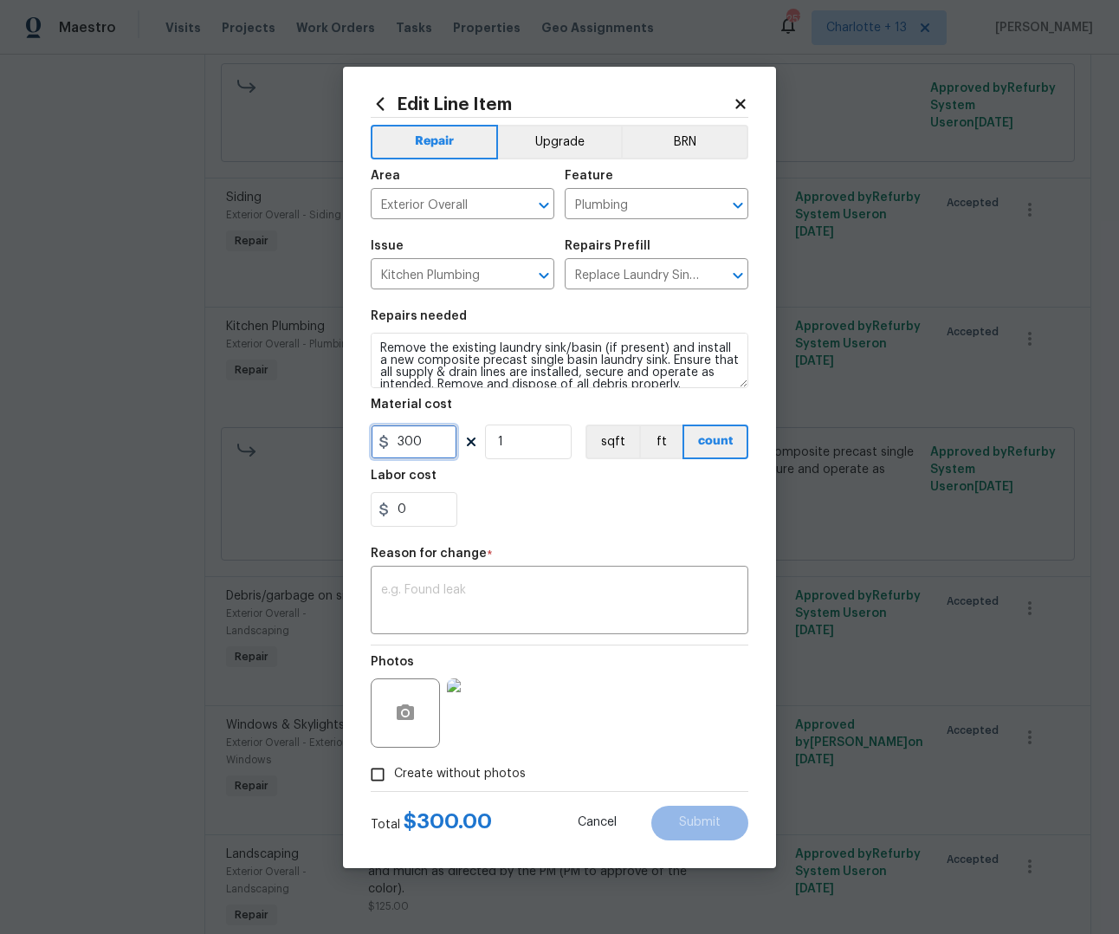
click at [435, 439] on input "300" at bounding box center [414, 441] width 87 height 35
type input "325"
click at [470, 612] on textarea at bounding box center [559, 602] width 357 height 36
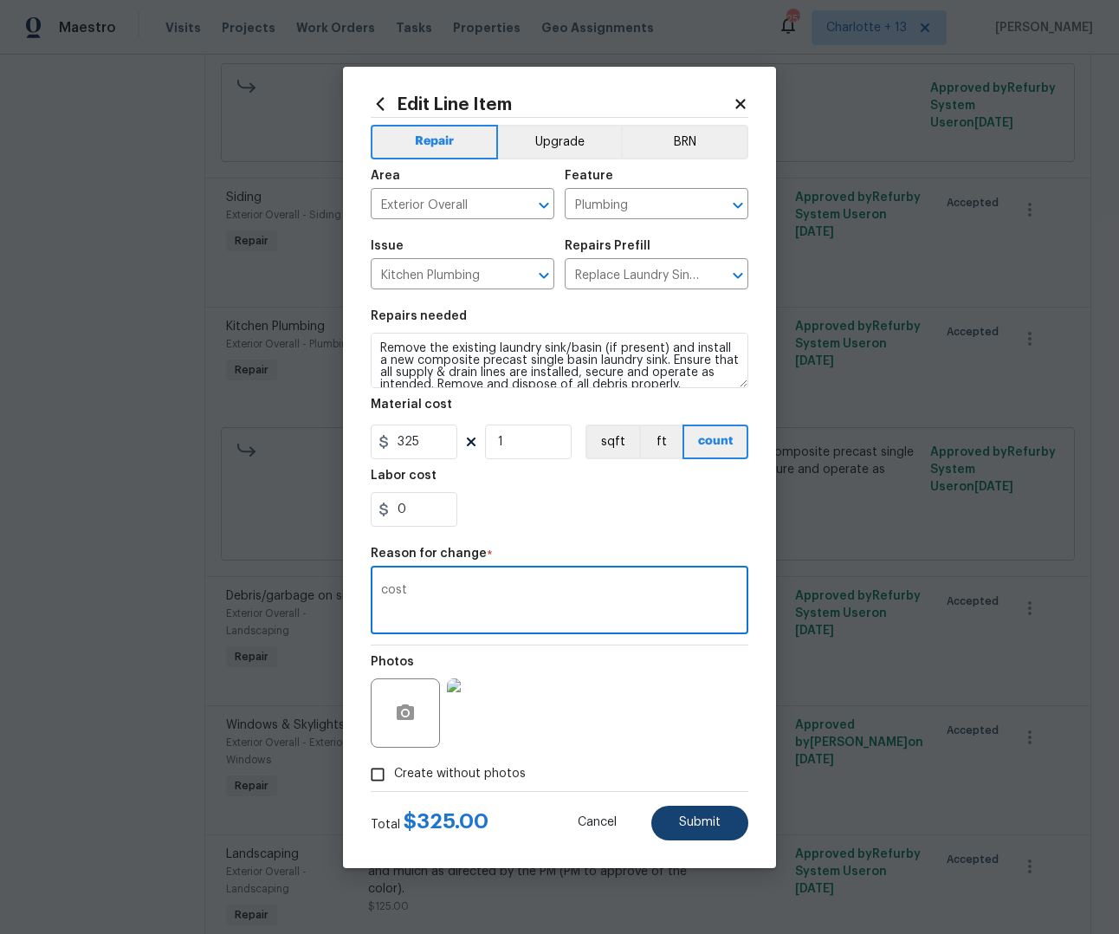
type textarea "cost"
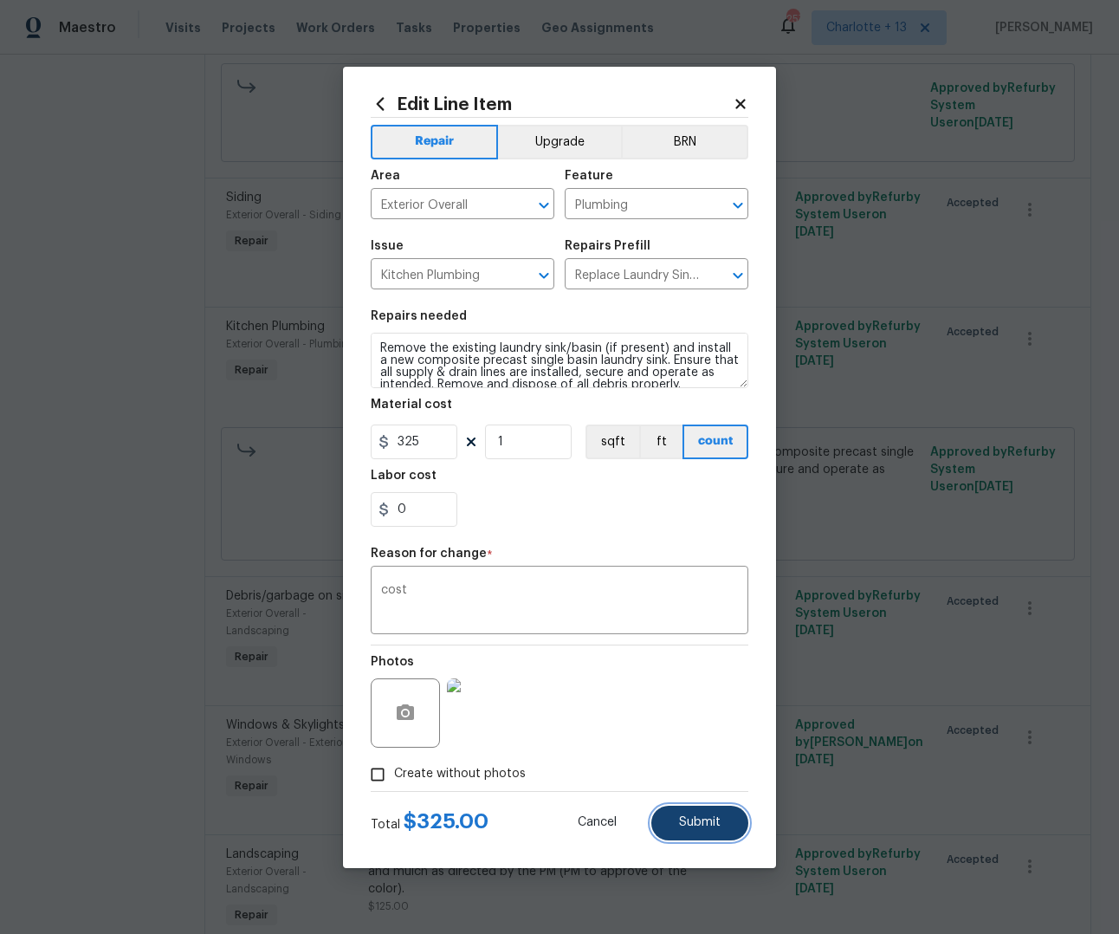
click at [695, 830] on button "Submit" at bounding box center [699, 823] width 97 height 35
type input "300"
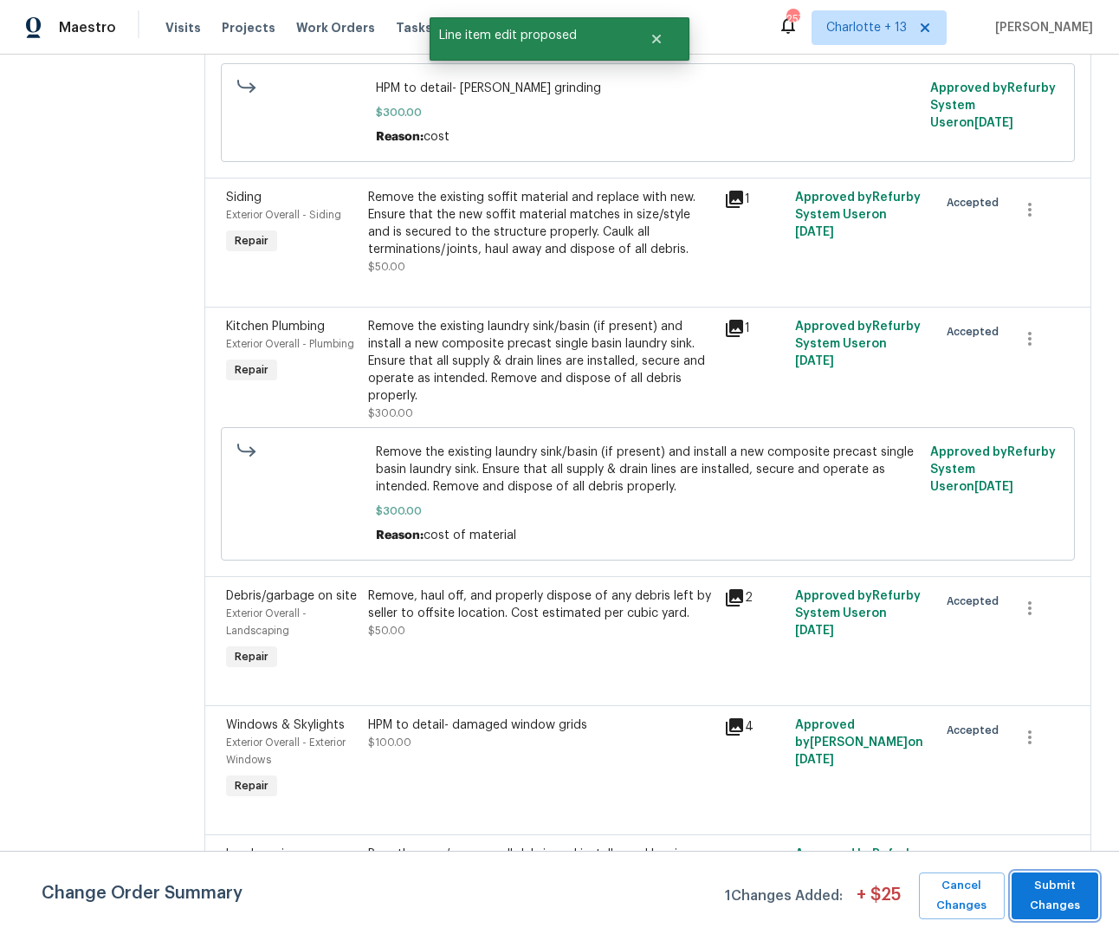
click at [1030, 879] on span "Submit Changes" at bounding box center [1054, 896] width 69 height 40
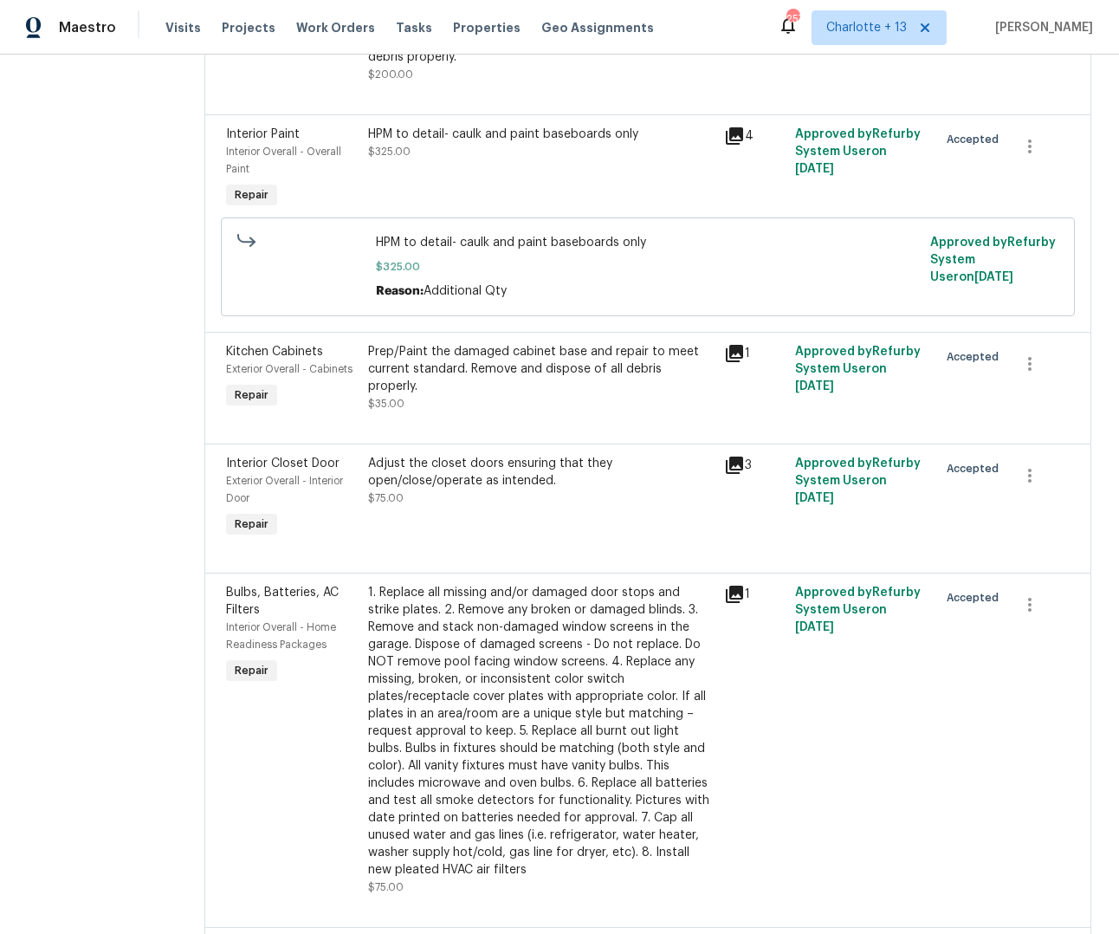
scroll to position [4395, 0]
